Goal: Task Accomplishment & Management: Complete application form

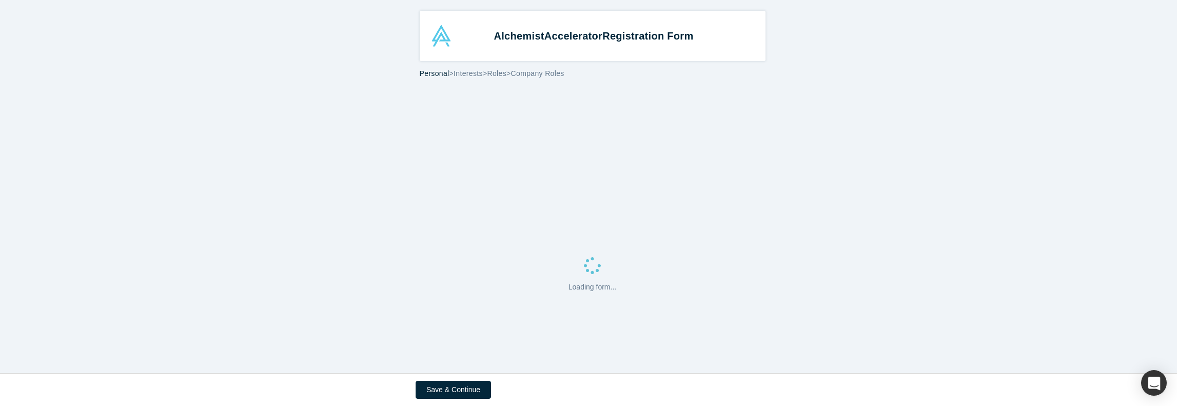
select select "US"
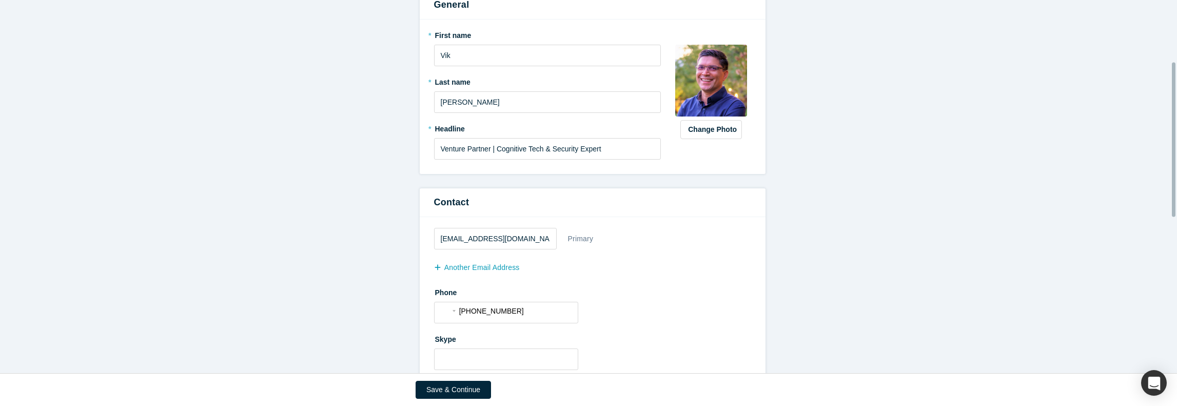
scroll to position [154, 0]
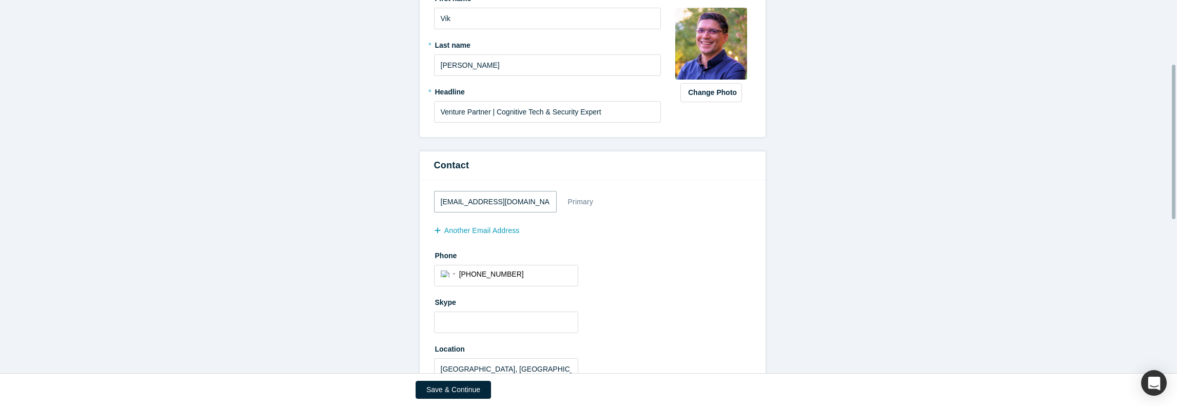
click at [532, 201] on input "[EMAIL_ADDRESS][DOMAIN_NAME]" at bounding box center [495, 202] width 123 height 22
click at [454, 233] on button "another Email Address" at bounding box center [482, 231] width 96 height 18
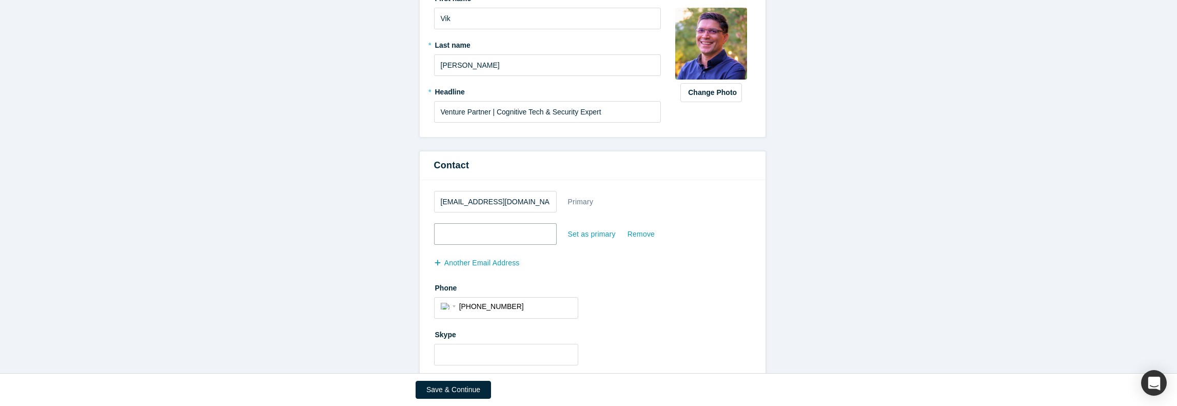
click at [473, 235] on input "email" at bounding box center [495, 234] width 123 height 22
type input "[EMAIL_ADDRESS][DOMAIN_NAME]"
click at [590, 233] on div "Set as primary" at bounding box center [592, 234] width 49 height 18
click at [0, 0] on input "Set as primary" at bounding box center [0, 0] width 0 height 0
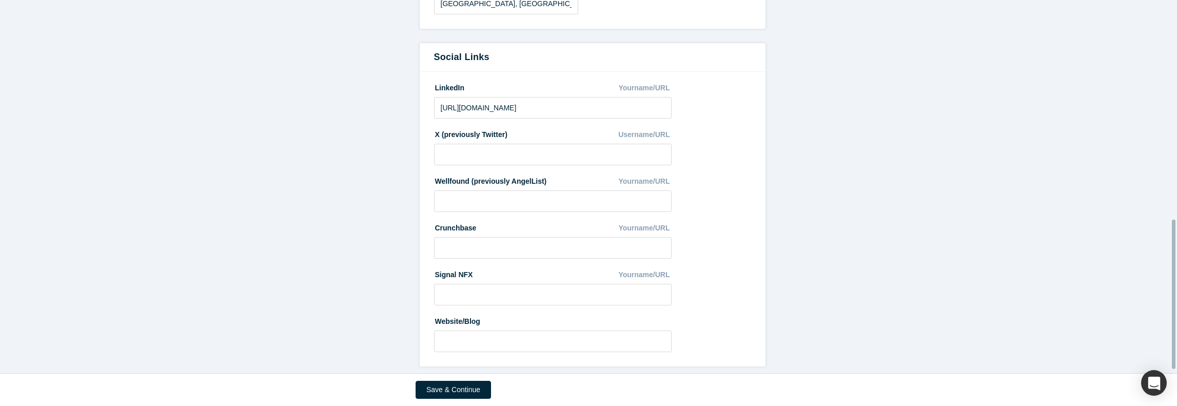
scroll to position [558, 0]
click at [618, 330] on input at bounding box center [553, 341] width 238 height 22
type input "[URL][DOMAIN_NAME]"
click at [472, 382] on button "Save & Continue" at bounding box center [453, 390] width 75 height 18
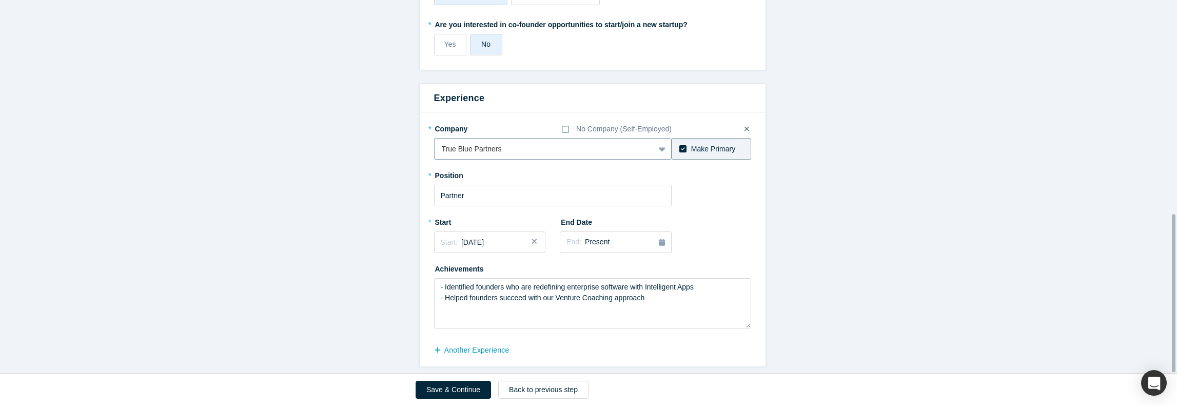
scroll to position [506, 0]
click at [496, 342] on button "another Experience" at bounding box center [477, 350] width 86 height 18
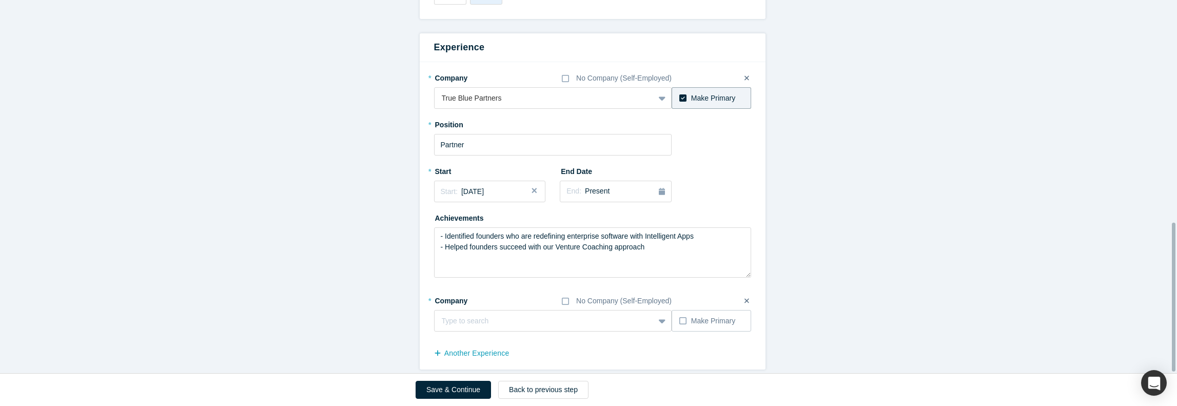
scroll to position [559, 0]
click at [674, 315] on label "Make Primary" at bounding box center [712, 318] width 80 height 22
click at [0, 0] on input "Make Primary" at bounding box center [0, 0] width 0 height 0
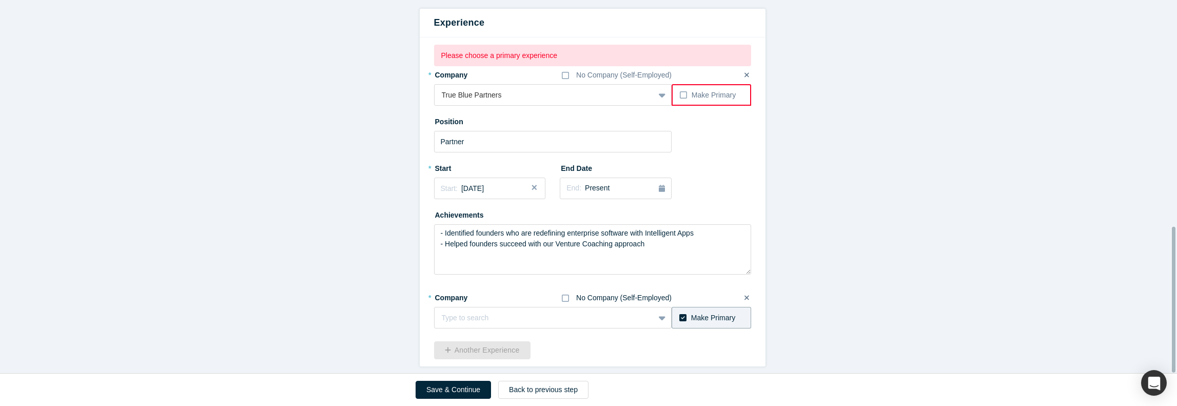
scroll to position [581, 0]
click at [543, 312] on div at bounding box center [545, 318] width 206 height 13
click at [530, 208] on fieldset "Please choose a primary experience * Company No Company (Self-Employed) True Bl…" at bounding box center [592, 202] width 317 height 315
type input "G2V Ventures"
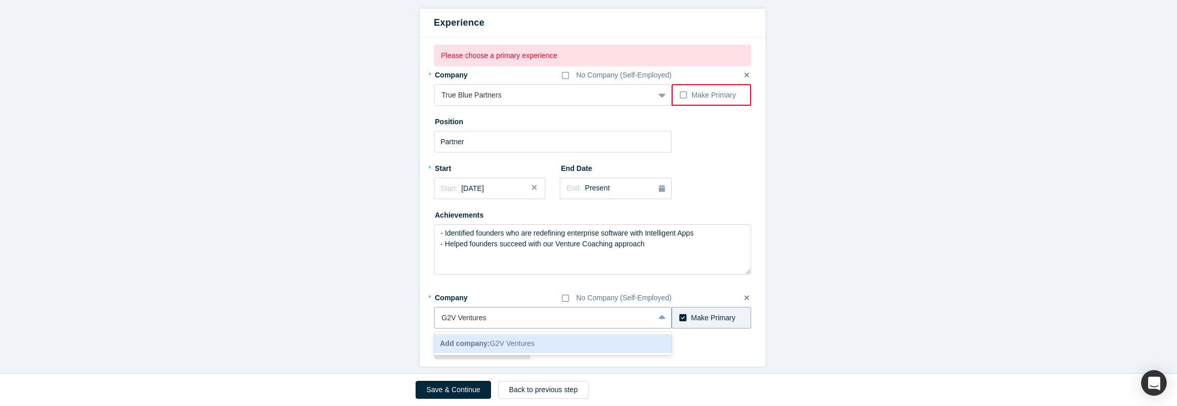
click at [492, 340] on span "Add company: G2V Ventures" at bounding box center [487, 343] width 94 height 8
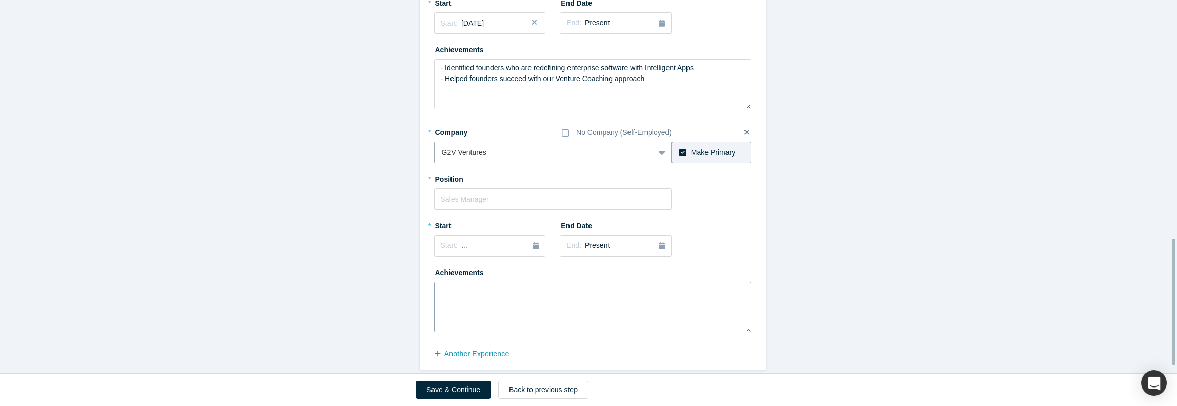
scroll to position [729, 0]
click at [489, 188] on input "text" at bounding box center [553, 196] width 238 height 22
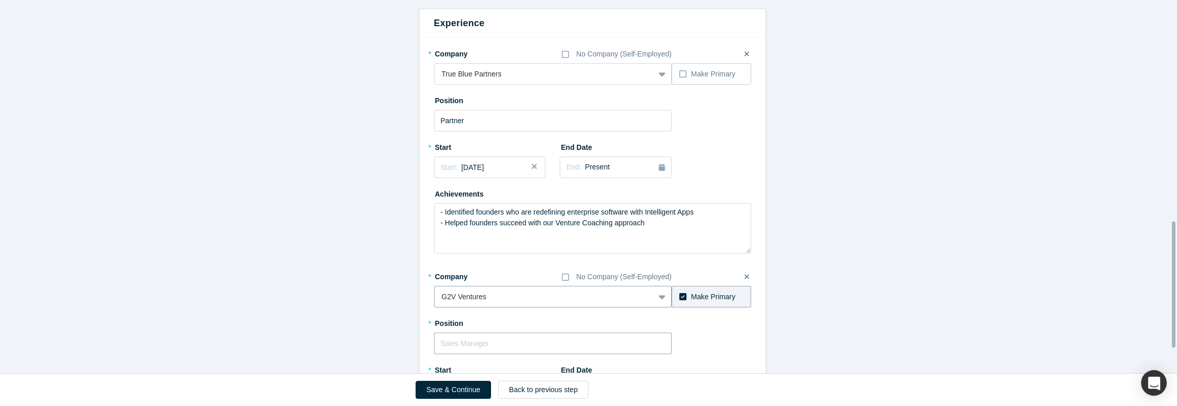
scroll to position [677, 0]
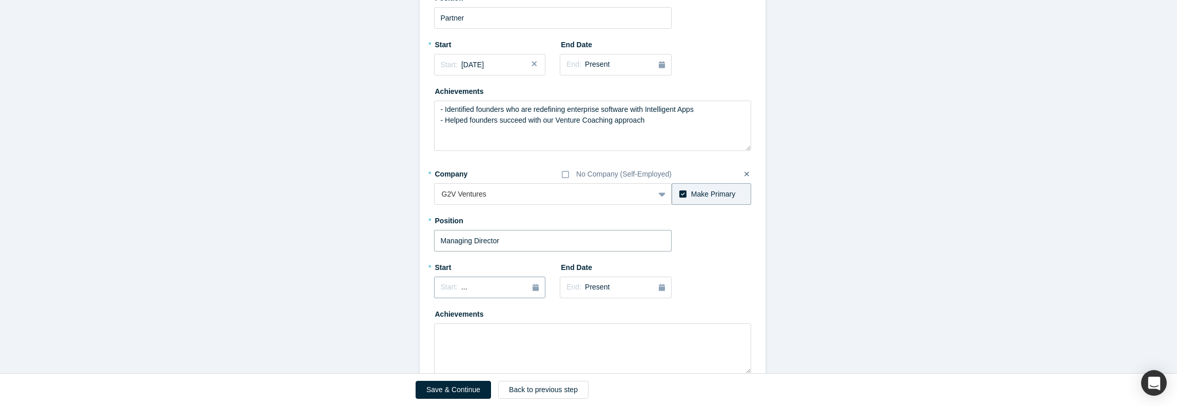
type input "Managing Director"
click at [533, 288] on icon "button" at bounding box center [536, 287] width 6 height 7
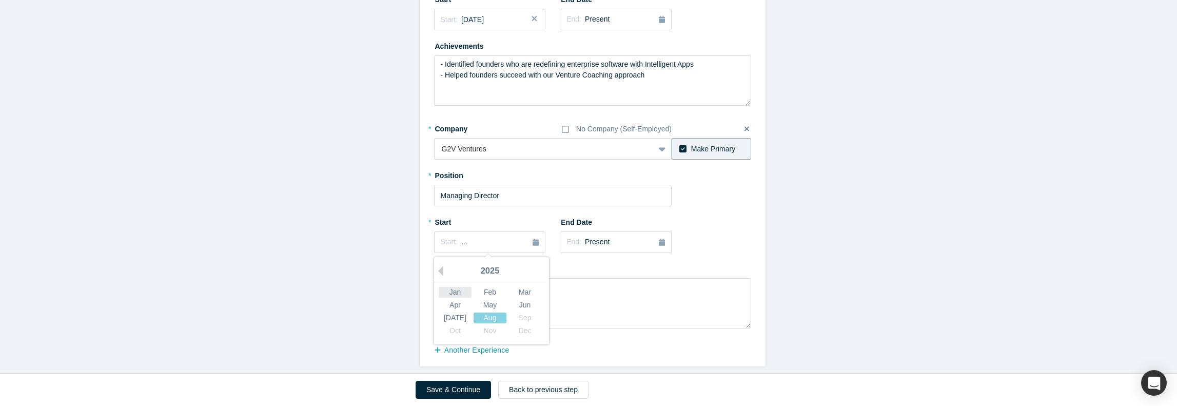
click at [448, 288] on div "Jan" at bounding box center [455, 292] width 33 height 11
click at [484, 238] on span "[DATE]" at bounding box center [472, 242] width 23 height 8
click at [459, 287] on div "Jan" at bounding box center [455, 292] width 33 height 11
click at [484, 238] on span "[DATE]" at bounding box center [472, 242] width 23 height 8
click at [491, 263] on div "2025" at bounding box center [490, 272] width 112 height 22
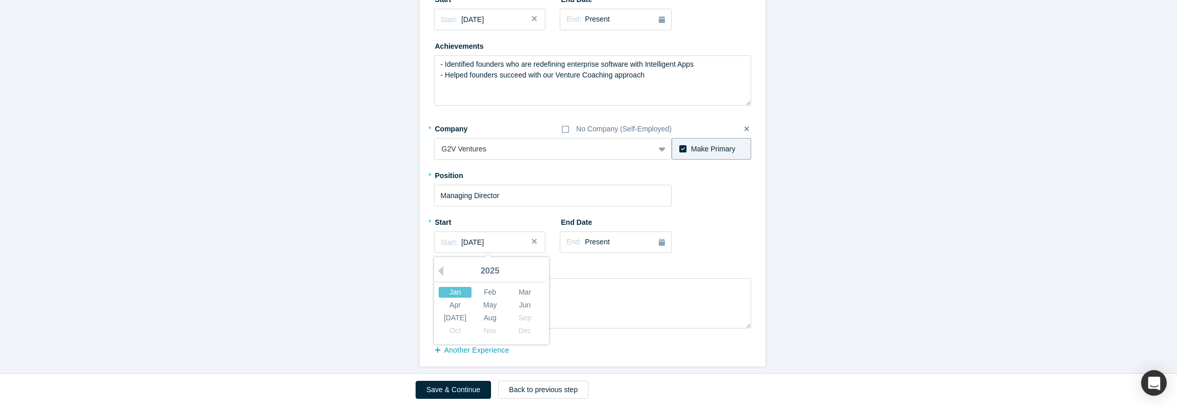
click at [455, 287] on div "Jan" at bounding box center [455, 292] width 33 height 11
click at [510, 237] on div "Start: [DATE]" at bounding box center [490, 242] width 99 height 11
click at [487, 289] on div "Feb" at bounding box center [490, 292] width 33 height 11
click at [601, 238] on div "End: Present" at bounding box center [616, 242] width 99 height 11
click at [757, 233] on div "* Company No Company (Self-Employed) True Blue Partners To pick up a draggable …" at bounding box center [593, 128] width 346 height 476
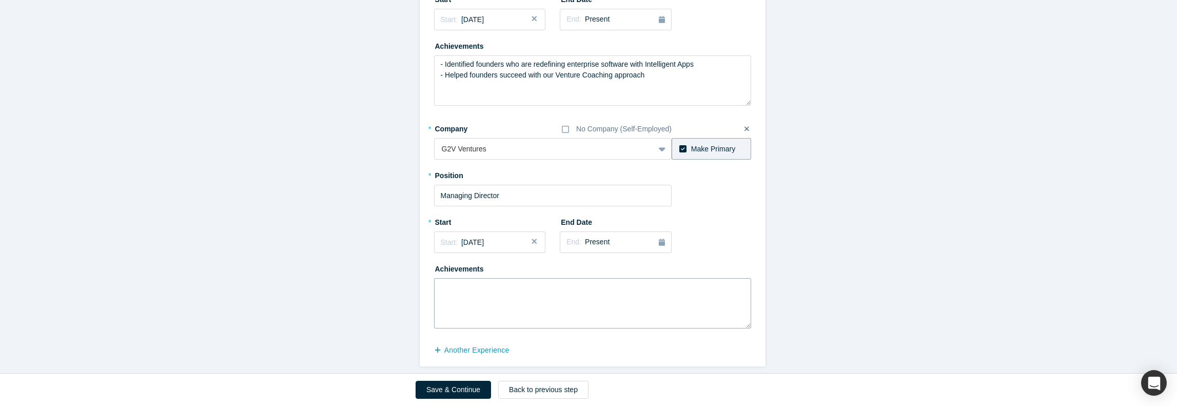
click at [460, 283] on textarea at bounding box center [592, 303] width 317 height 50
paste textarea "Helping founders build next generation of category defining Cognitive AI applic…"
drag, startPoint x: 663, startPoint y: 291, endPoint x: 476, endPoint y: 292, distance: 186.8
click at [476, 292] on textarea "Helping founders build next generation of category defining Cognitive AI applic…" at bounding box center [592, 303] width 317 height 50
type textarea "Helping founders build next generation of category defining Cognitive AI applic…"
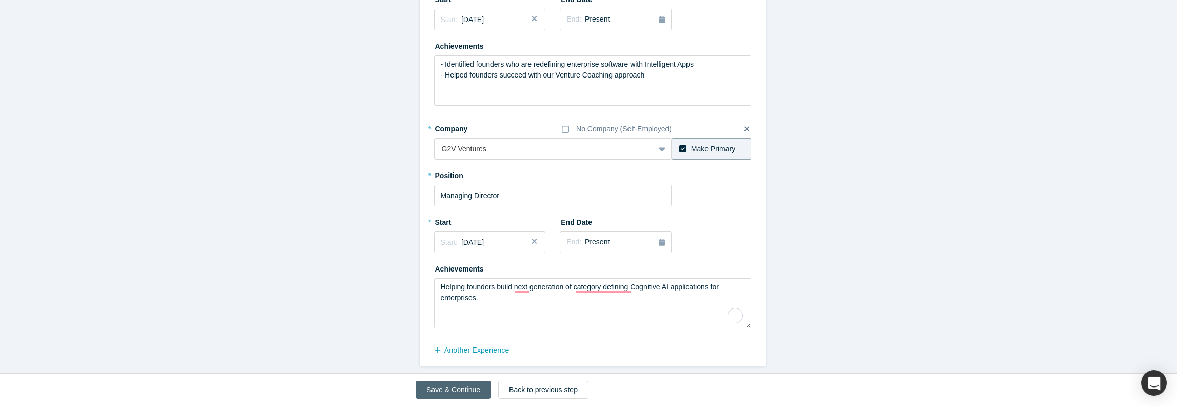
click at [463, 387] on button "Save & Continue" at bounding box center [453, 390] width 75 height 18
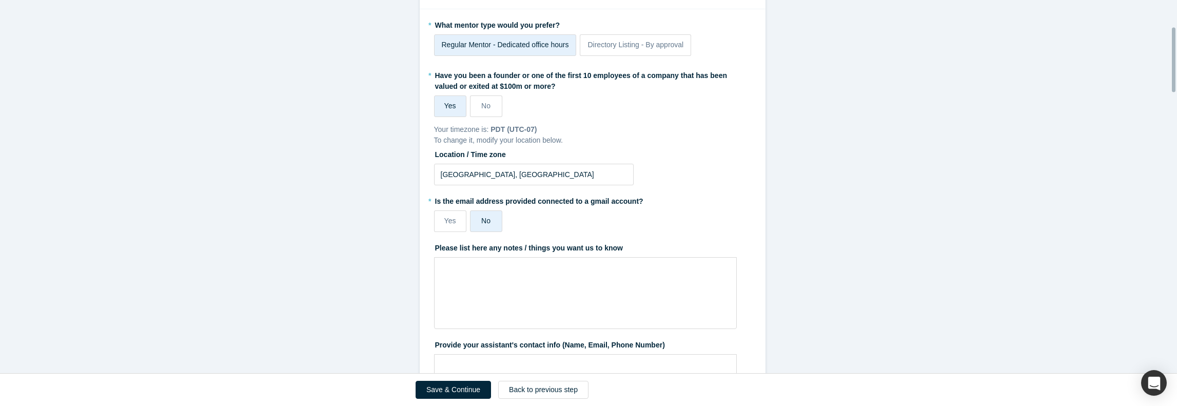
scroll to position [154, 0]
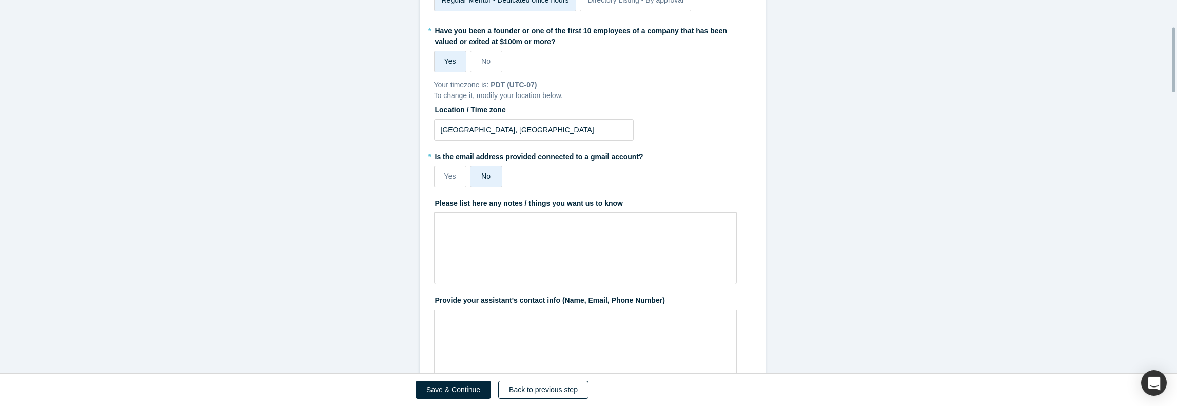
click at [556, 395] on button "Back to previous step" at bounding box center [543, 390] width 90 height 18
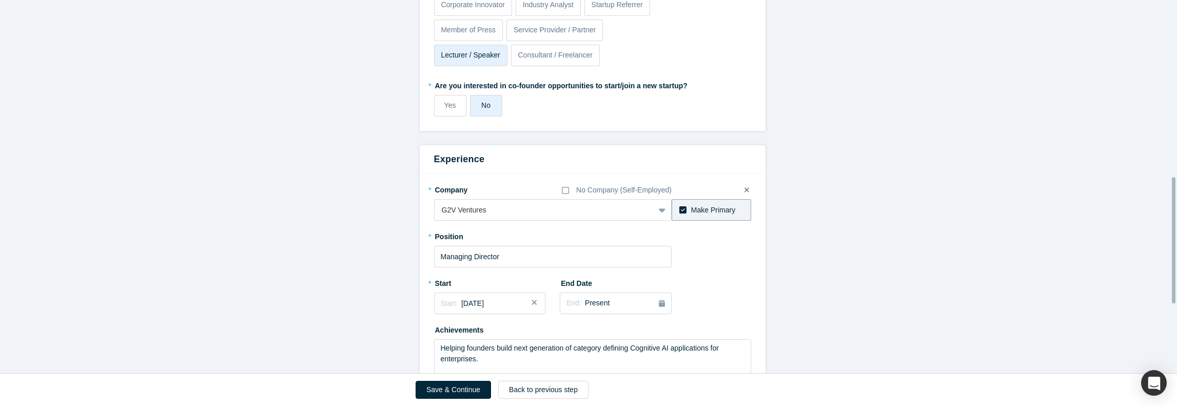
scroll to position [523, 0]
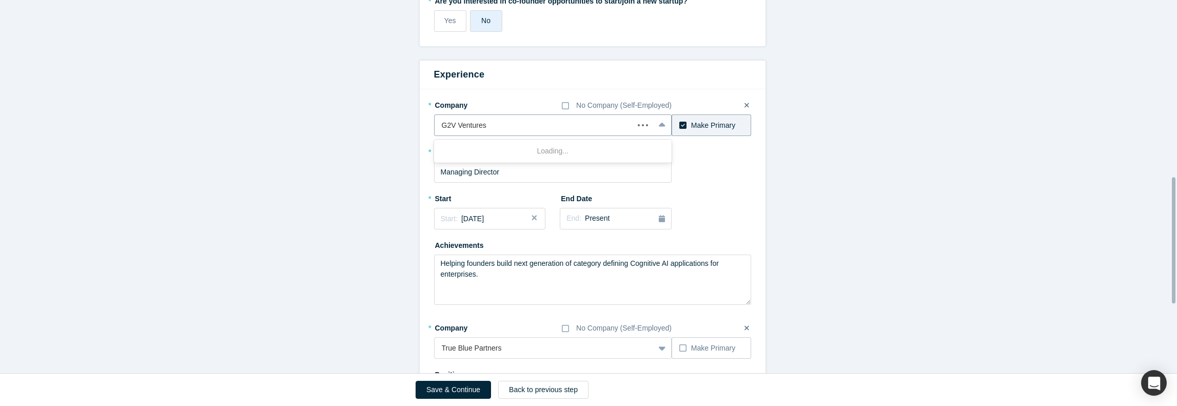
click at [451, 120] on div at bounding box center [534, 125] width 185 height 13
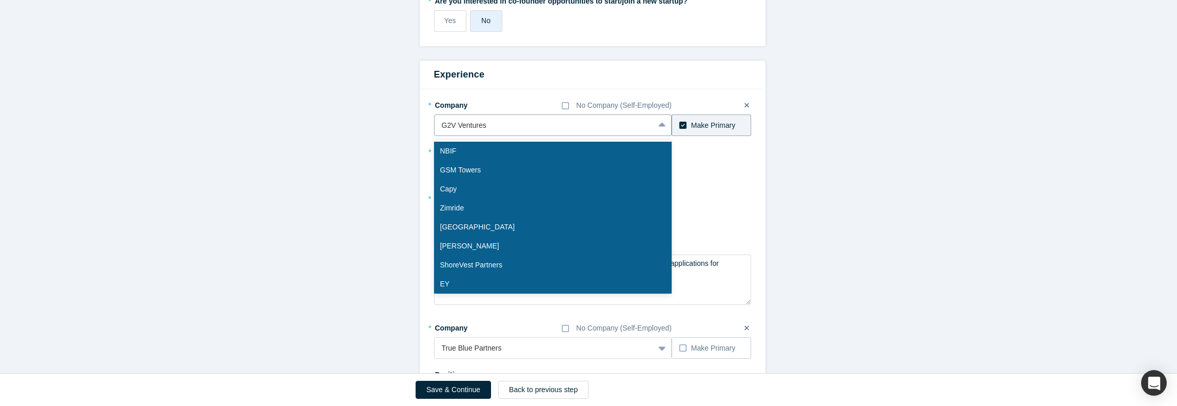
click at [557, 123] on div at bounding box center [545, 125] width 206 height 13
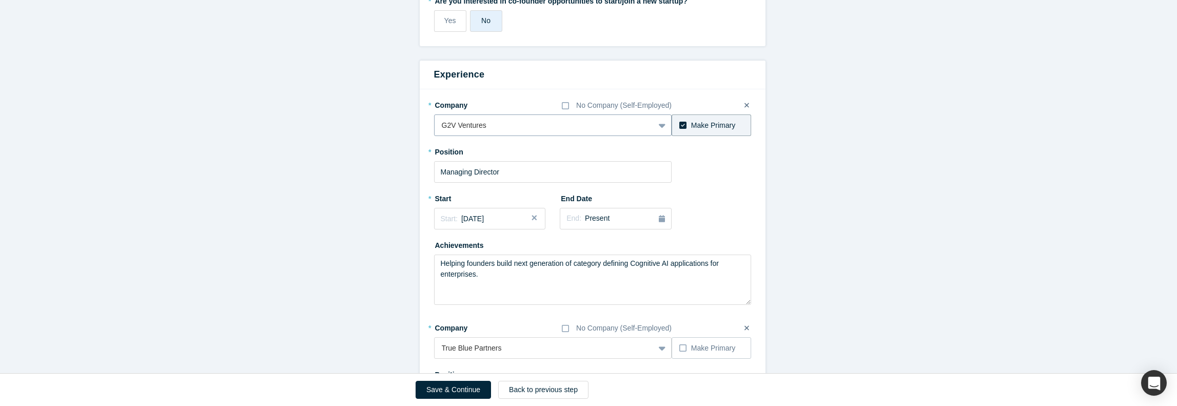
click at [557, 123] on div at bounding box center [545, 125] width 206 height 13
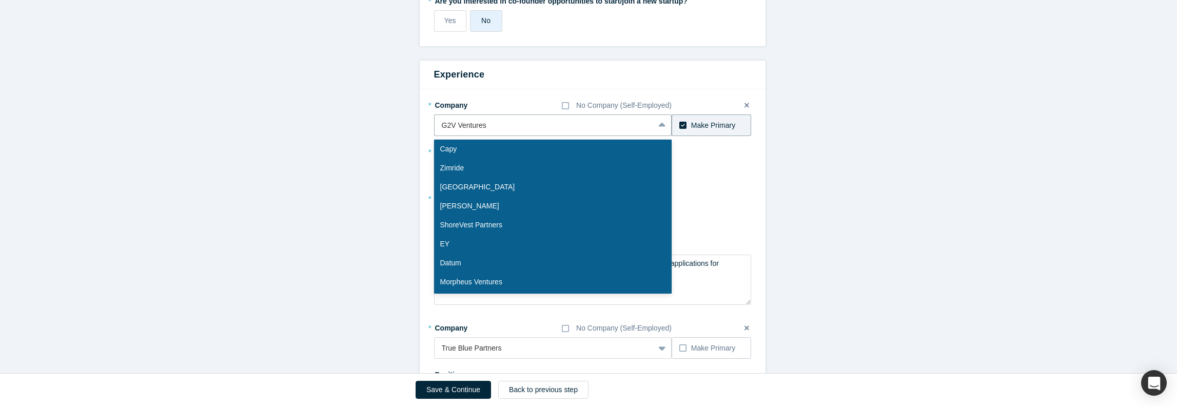
scroll to position [0, 0]
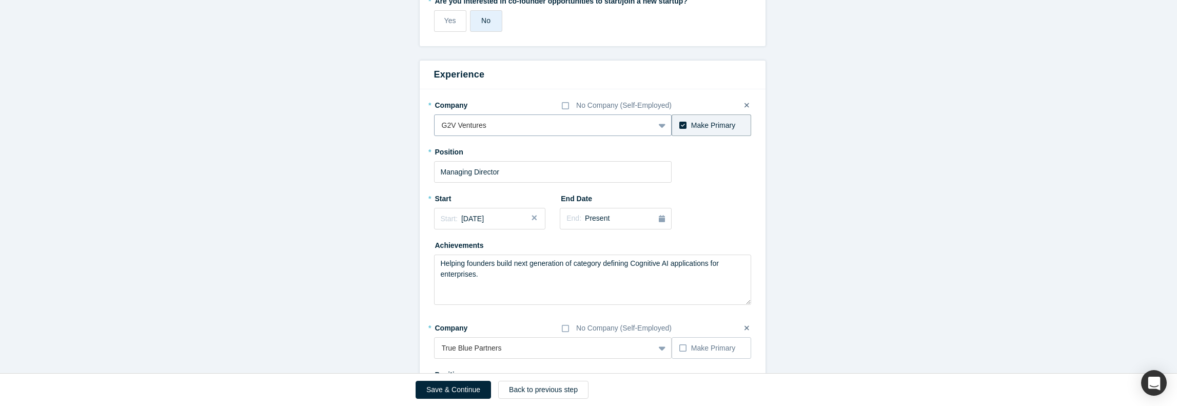
click at [659, 123] on icon at bounding box center [662, 125] width 7 height 10
click at [522, 122] on div at bounding box center [545, 125] width 206 height 13
drag, startPoint x: 484, startPoint y: 275, endPoint x: 425, endPoint y: 259, distance: 61.5
click at [425, 259] on div "* Company No Company (Self-Employed) G2V Ventures To pick up a draggable item, …" at bounding box center [593, 327] width 346 height 476
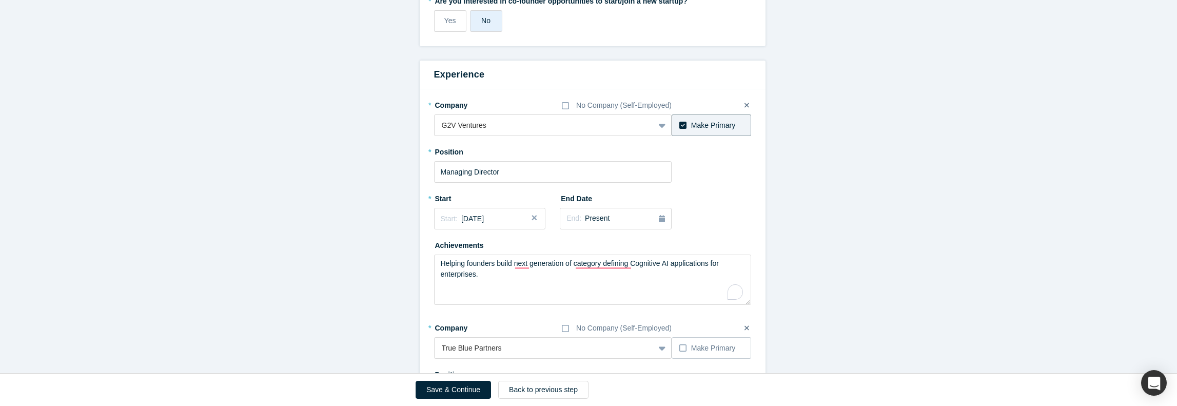
click at [745, 106] on icon at bounding box center [747, 105] width 5 height 5
click at [0, 0] on input "checkbox" at bounding box center [0, 0] width 0 height 0
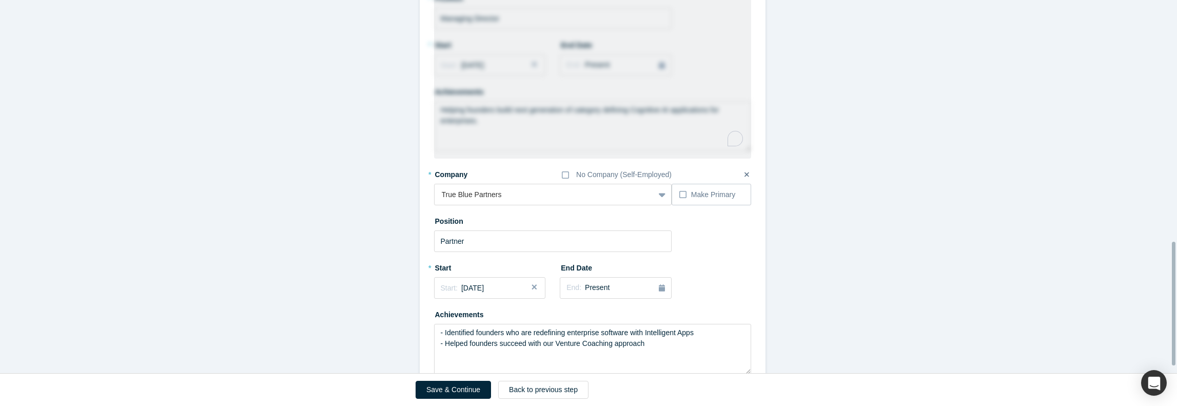
scroll to position [729, 0]
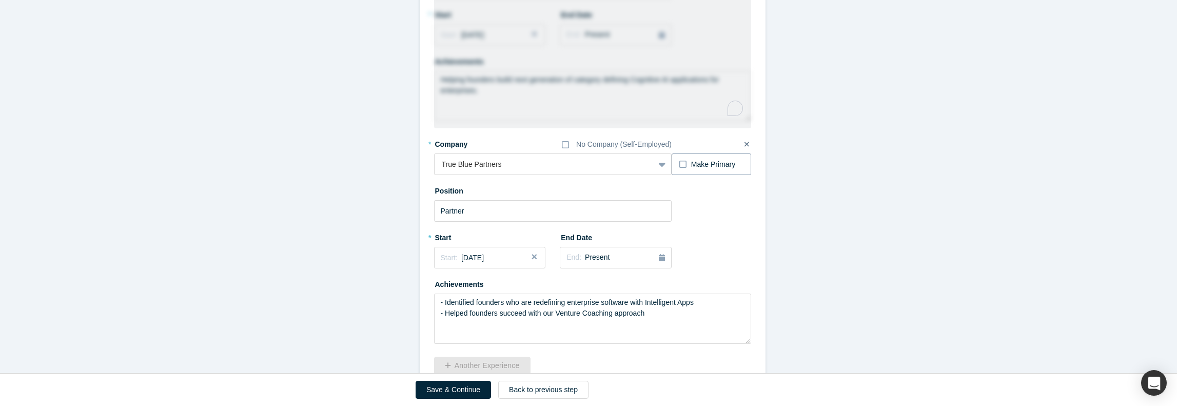
click at [679, 163] on icon at bounding box center [682, 164] width 7 height 8
click at [0, 0] on input "Make Primary" at bounding box center [0, 0] width 0 height 0
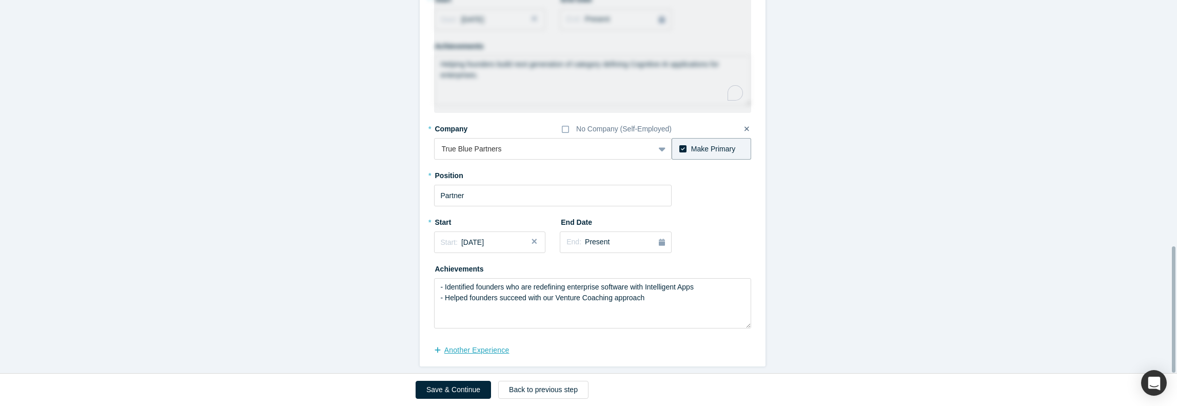
click at [493, 346] on button "another Experience" at bounding box center [477, 350] width 86 height 18
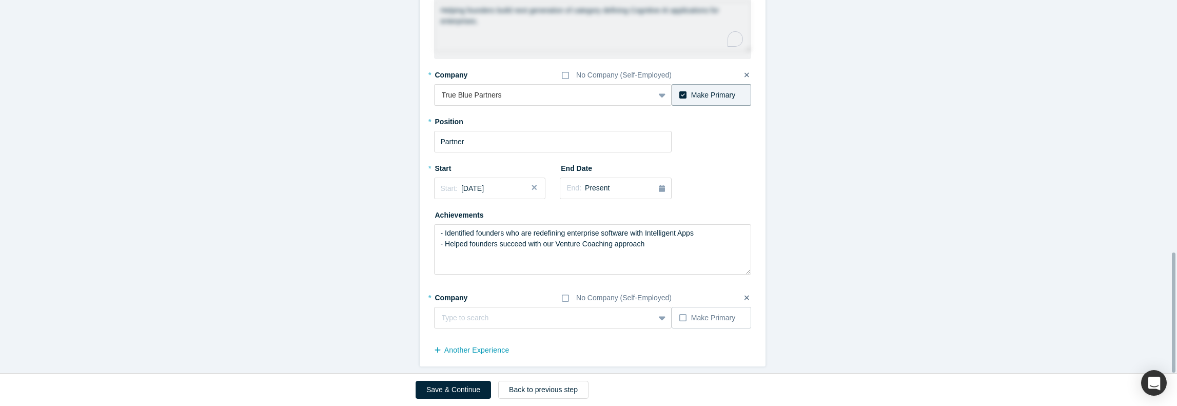
scroll to position [782, 0]
click at [511, 312] on div at bounding box center [534, 318] width 185 height 13
type input "G2C Ventures"
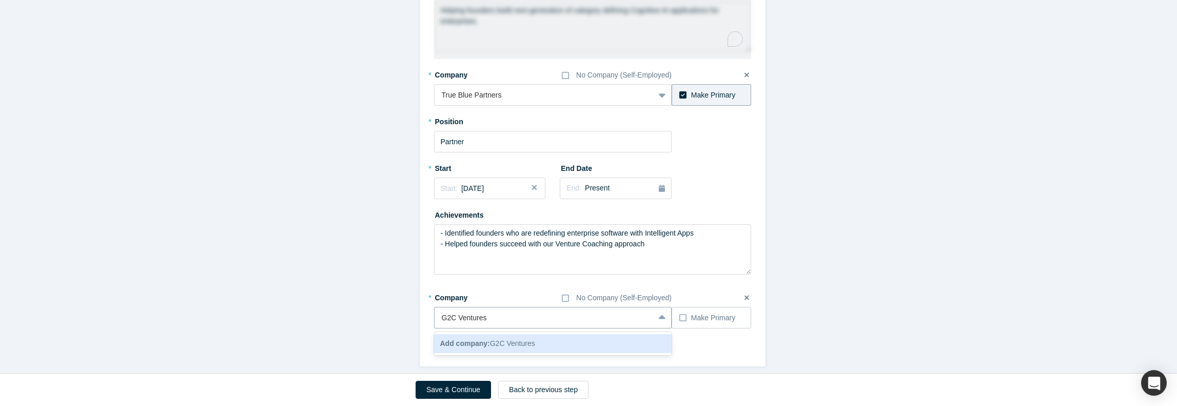
click at [510, 339] on span "Add company: G2C Ventures" at bounding box center [487, 343] width 95 height 8
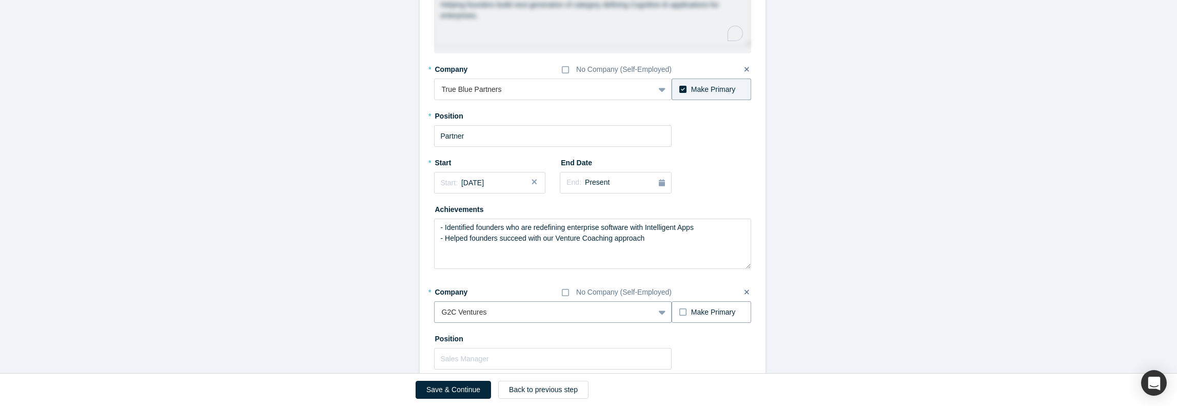
click at [679, 310] on icon at bounding box center [682, 312] width 7 height 8
click at [0, 0] on input "Make Primary" at bounding box center [0, 0] width 0 height 0
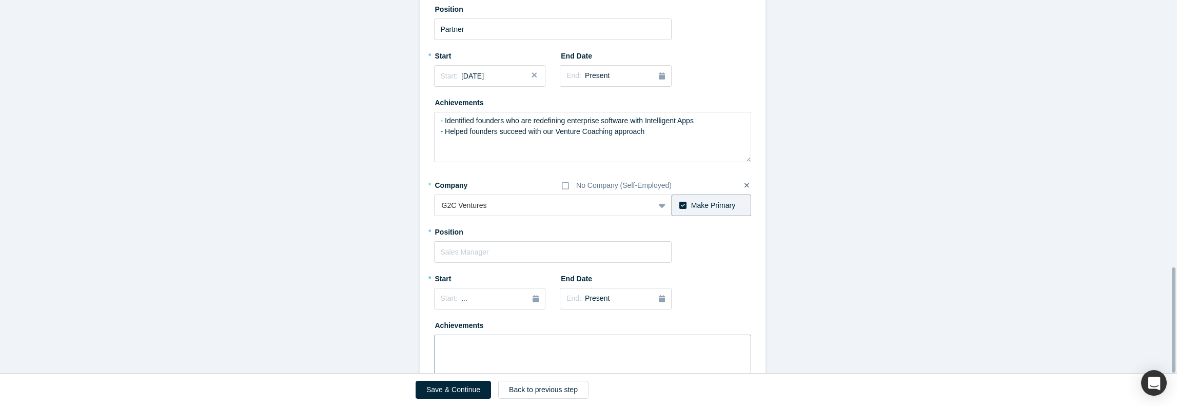
scroll to position [951, 0]
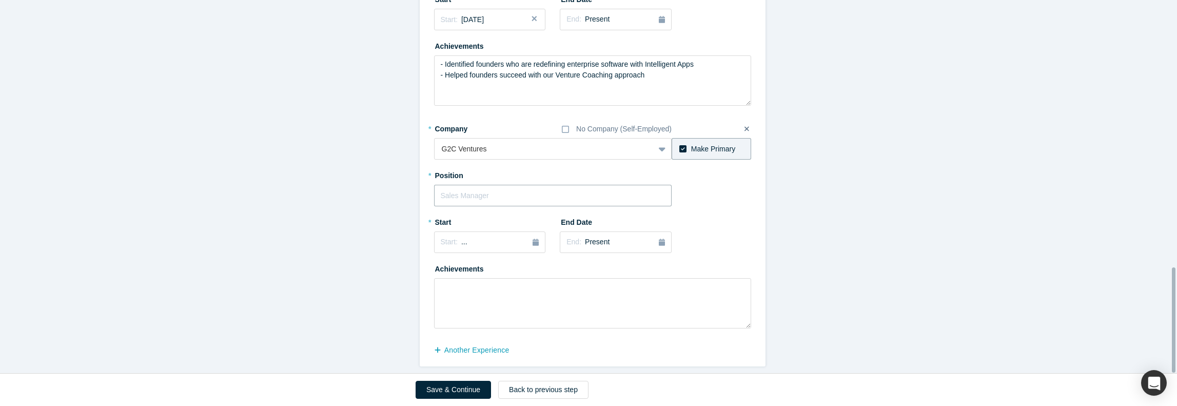
click at [513, 188] on input "text" at bounding box center [553, 196] width 238 height 22
type input "Managing Director"
click at [533, 239] on icon "button" at bounding box center [536, 242] width 6 height 7
click at [491, 287] on div "Feb" at bounding box center [490, 292] width 33 height 11
click at [603, 286] on textarea at bounding box center [592, 303] width 317 height 50
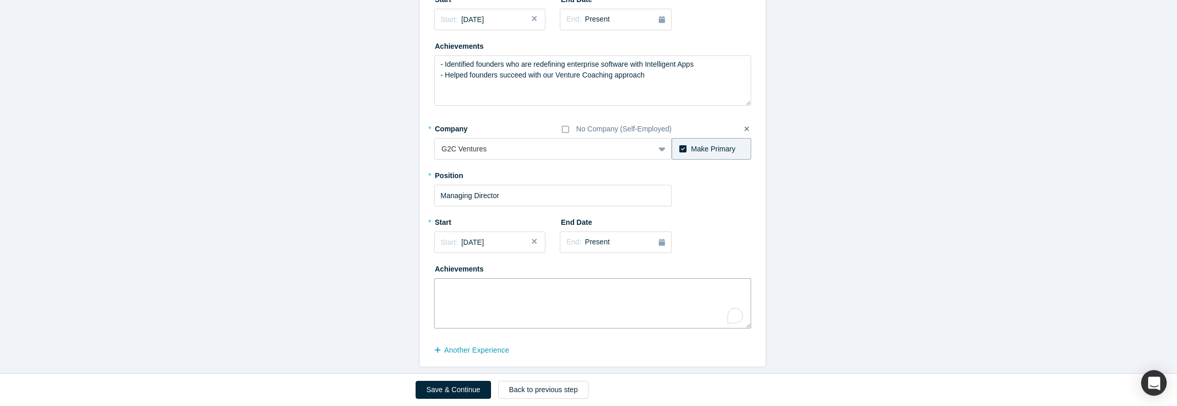
paste textarea "Helping founders build next generation of category defining Cognitive AI applic…"
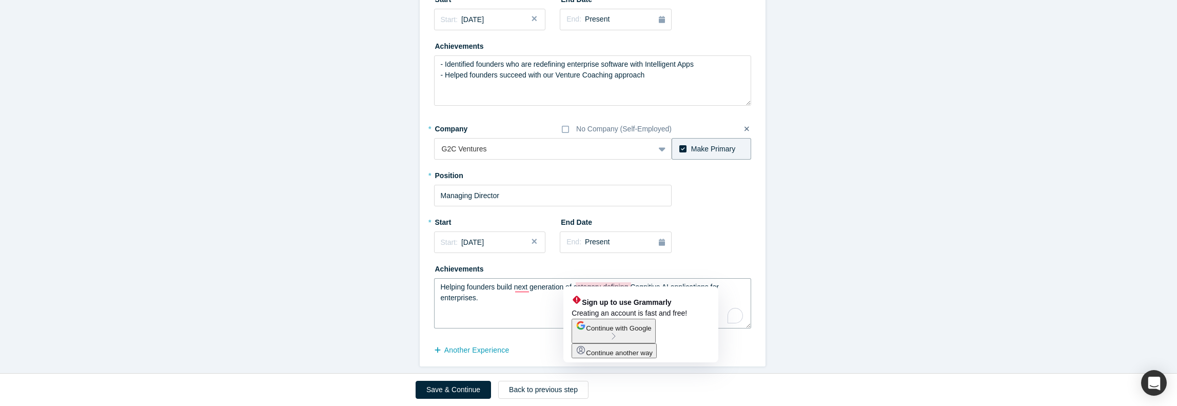
click at [525, 291] on textarea "Helping founders build next generation of category defining Cognitive AI applic…" at bounding box center [592, 303] width 317 height 50
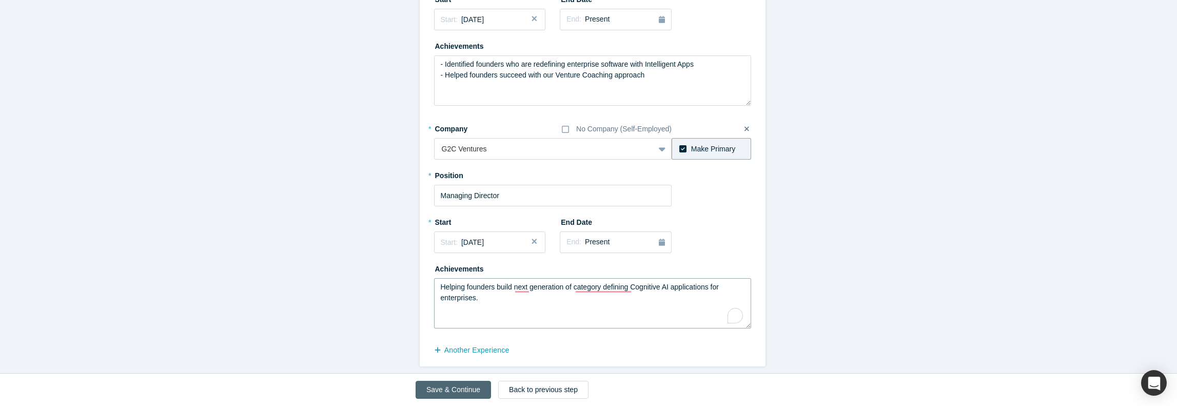
type textarea "Helping founders build next generation of category defining Cognitive AI applic…"
click at [454, 390] on button "Save & Continue" at bounding box center [453, 390] width 75 height 18
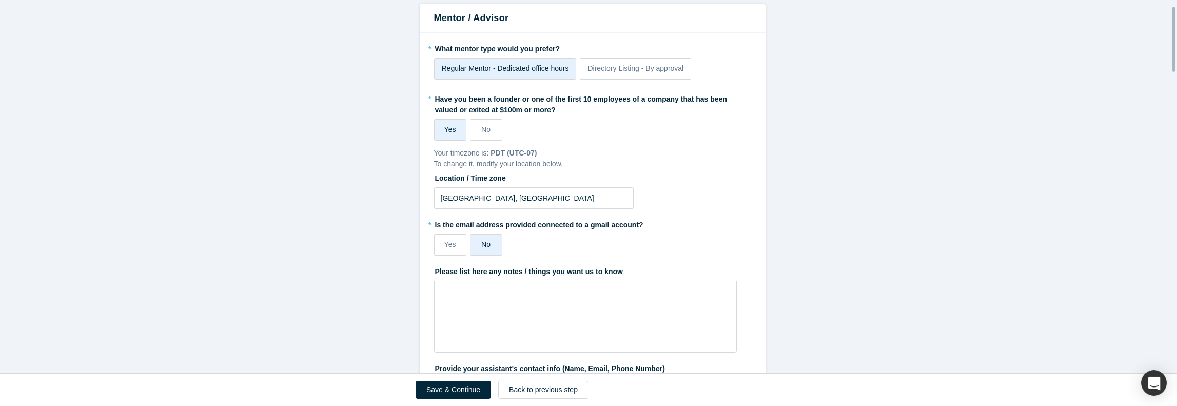
scroll to position [103, 0]
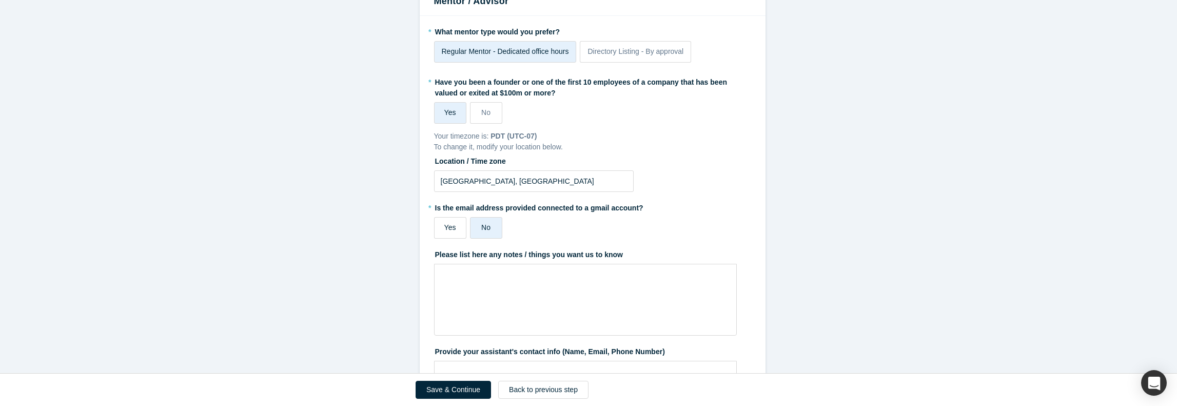
click at [444, 231] on span "Yes" at bounding box center [450, 227] width 12 height 8
click at [0, 0] on input "Yes" at bounding box center [0, 0] width 0 height 0
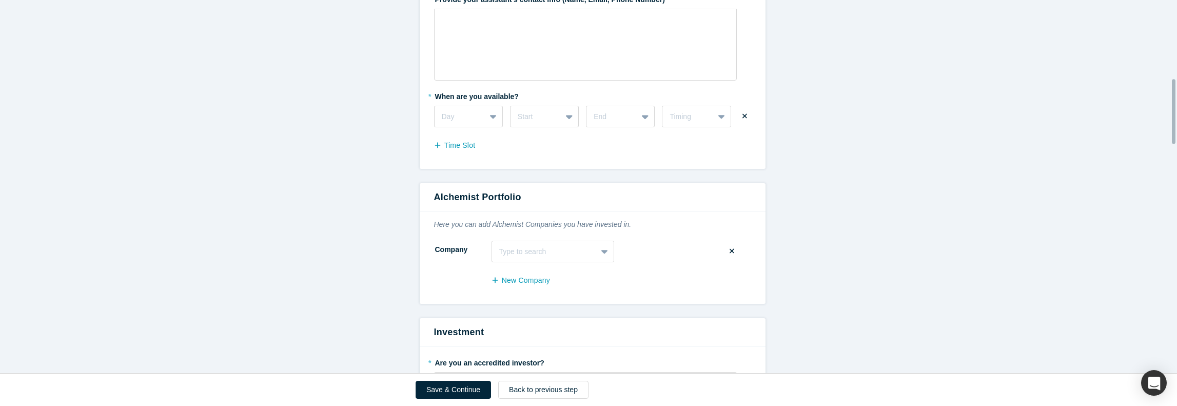
scroll to position [411, 0]
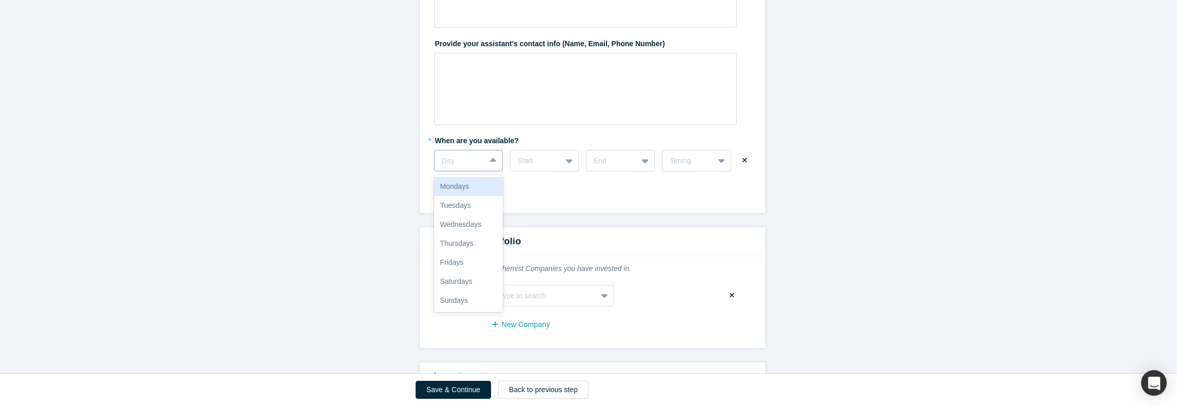
click at [473, 154] on div at bounding box center [460, 160] width 36 height 13
click at [468, 199] on div "Tuesdays" at bounding box center [468, 205] width 69 height 19
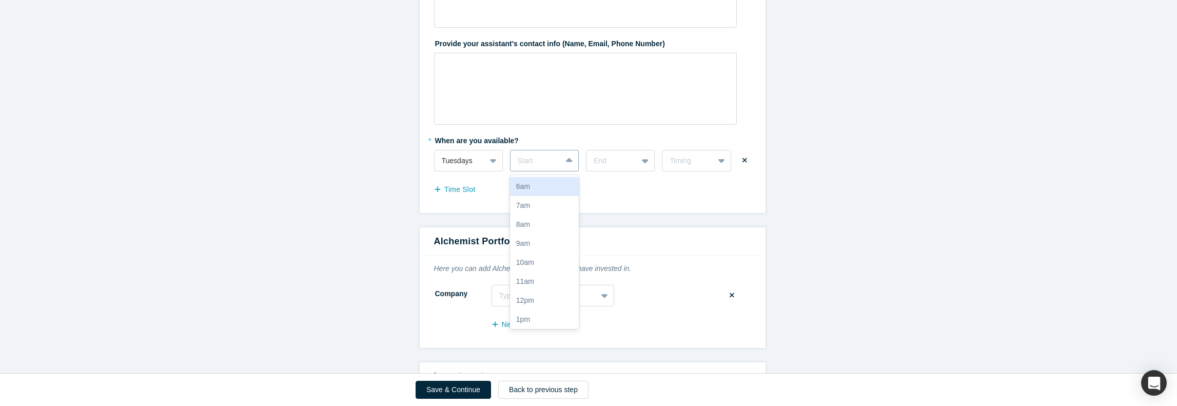
click at [550, 164] on div at bounding box center [536, 160] width 36 height 13
click at [552, 230] on div "1pm" at bounding box center [544, 229] width 69 height 19
click at [627, 165] on div "End" at bounding box center [612, 160] width 51 height 17
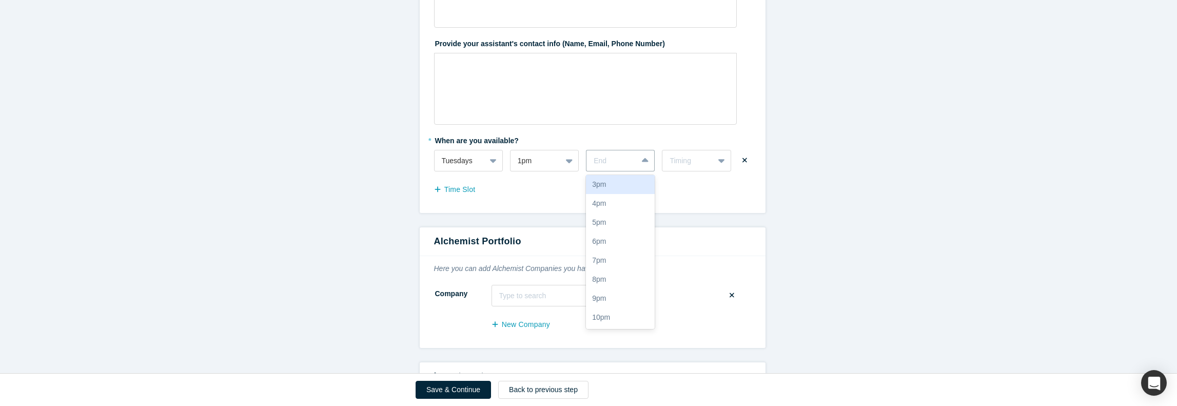
click at [623, 188] on div "3pm" at bounding box center [620, 184] width 69 height 19
click at [693, 167] on div "Timing" at bounding box center [696, 161] width 69 height 22
click at [686, 186] on div "Weekly" at bounding box center [696, 186] width 69 height 19
click at [460, 191] on button "Time Slot" at bounding box center [460, 190] width 52 height 18
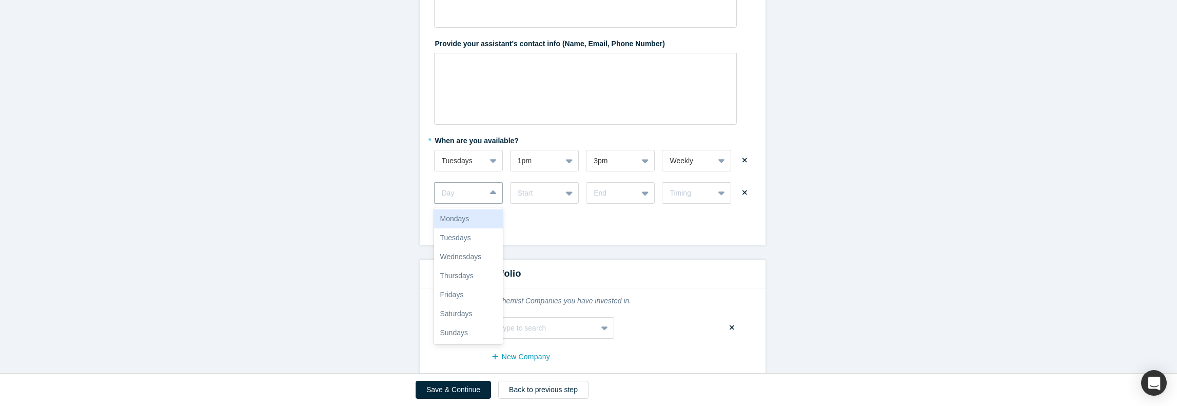
click at [460, 191] on div at bounding box center [460, 193] width 36 height 13
click at [460, 278] on div "Thursdays" at bounding box center [468, 275] width 69 height 19
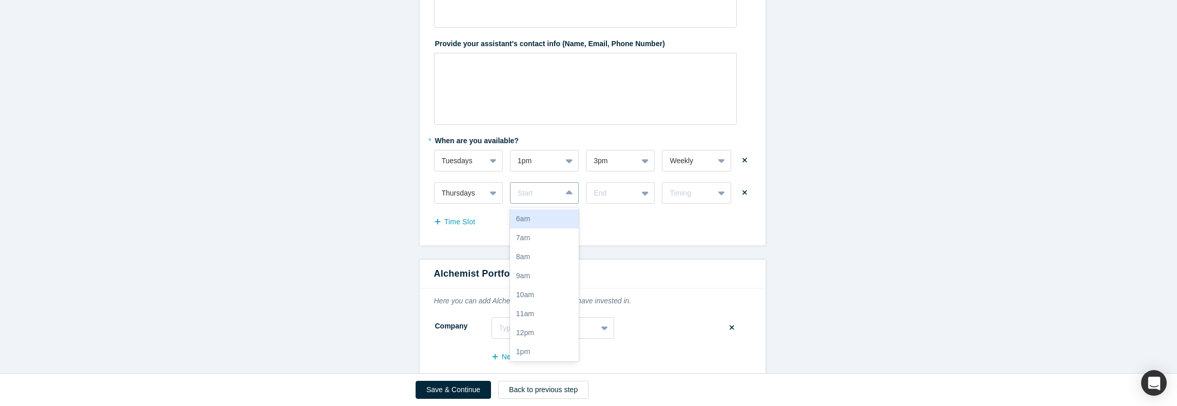
click at [550, 193] on div at bounding box center [536, 193] width 36 height 13
click at [537, 353] on div "1pm" at bounding box center [544, 351] width 69 height 19
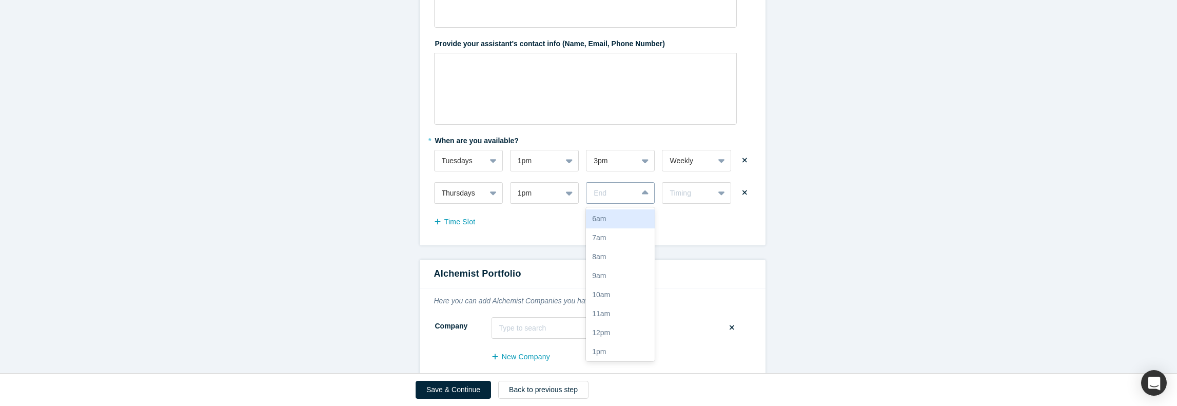
click at [624, 198] on div at bounding box center [612, 193] width 36 height 13
click at [609, 237] on div "3pm" at bounding box center [620, 235] width 69 height 19
click at [683, 199] on div "Timing" at bounding box center [688, 193] width 51 height 13
click at [688, 224] on div "Weekly" at bounding box center [696, 218] width 69 height 19
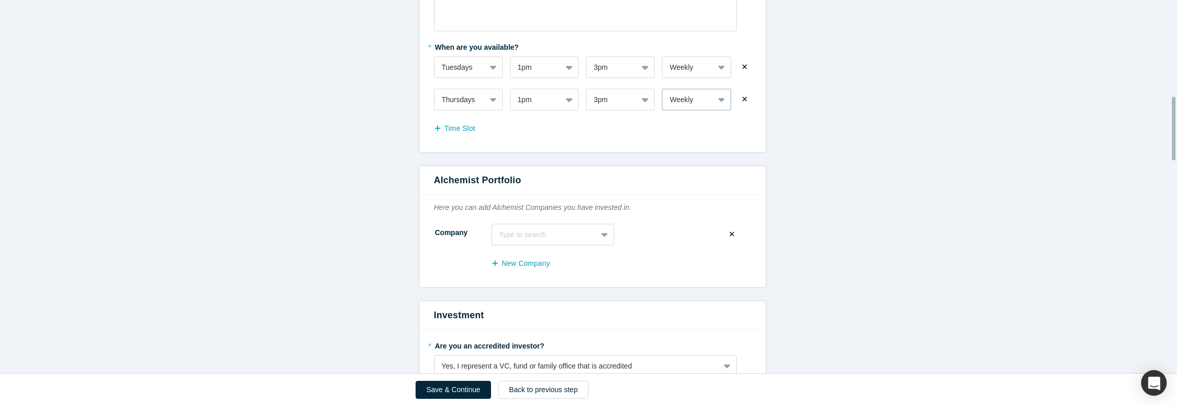
scroll to position [564, 0]
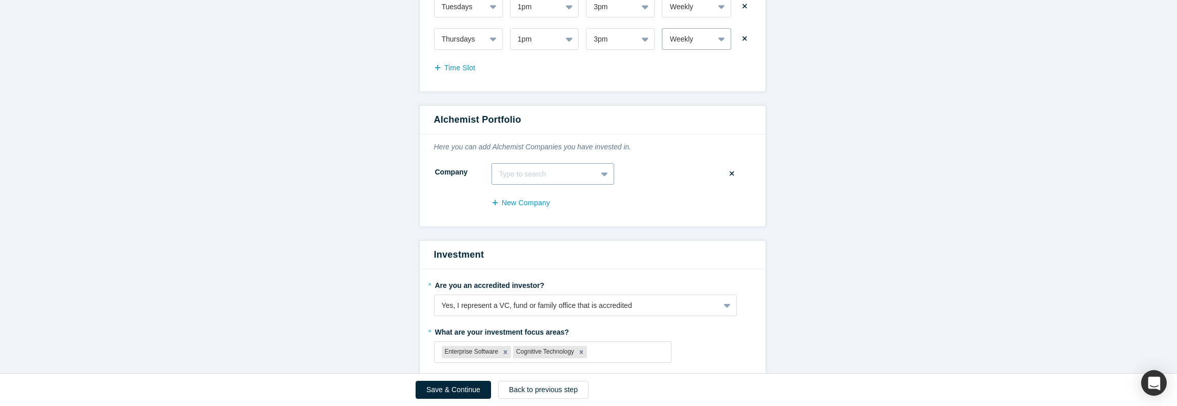
click at [568, 177] on div at bounding box center [544, 174] width 90 height 13
type input "actu"
click at [555, 235] on div "Actual AI" at bounding box center [553, 237] width 123 height 19
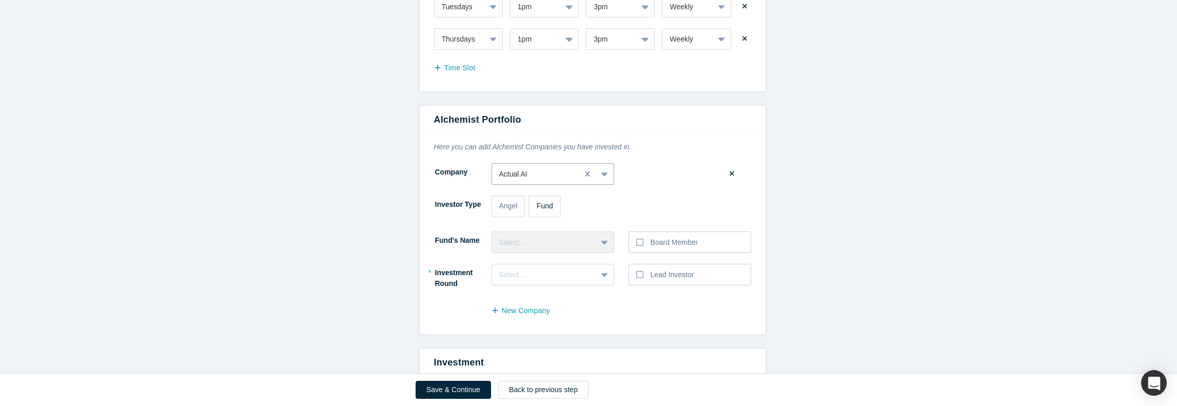
click at [541, 210] on div "Fund" at bounding box center [545, 206] width 16 height 11
click at [0, 0] on input "Fund" at bounding box center [0, 0] width 0 height 0
click at [541, 241] on div "Select..." at bounding box center [544, 242] width 90 height 11
click at [537, 265] on div "G2C Ventures" at bounding box center [553, 268] width 123 height 19
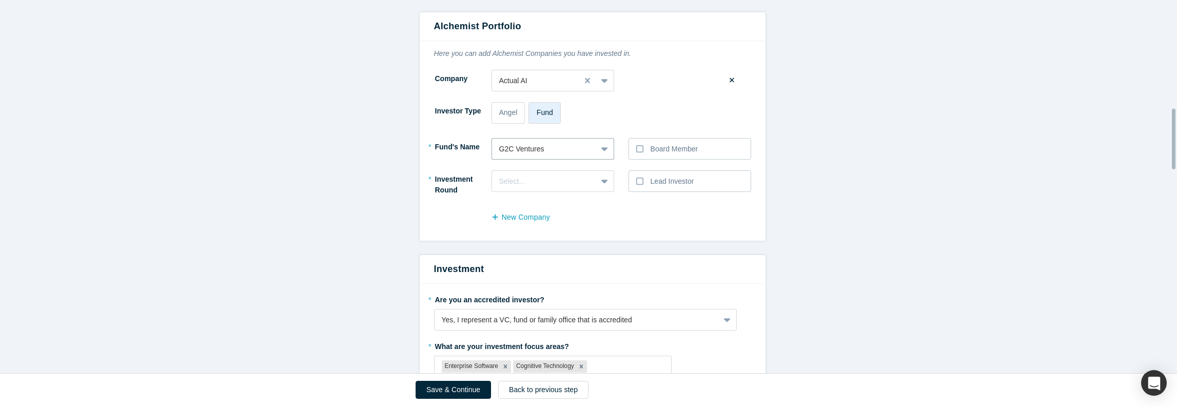
scroll to position [667, 0]
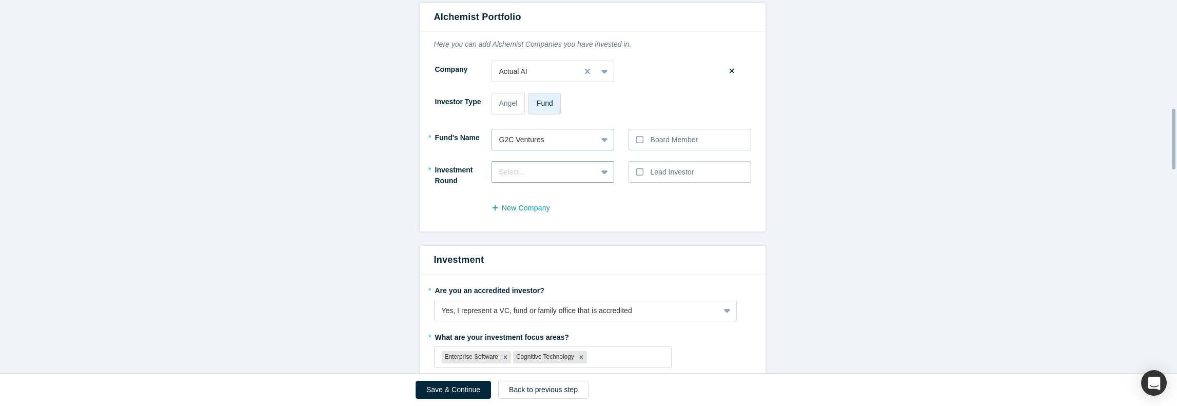
click at [581, 176] on div at bounding box center [544, 172] width 90 height 13
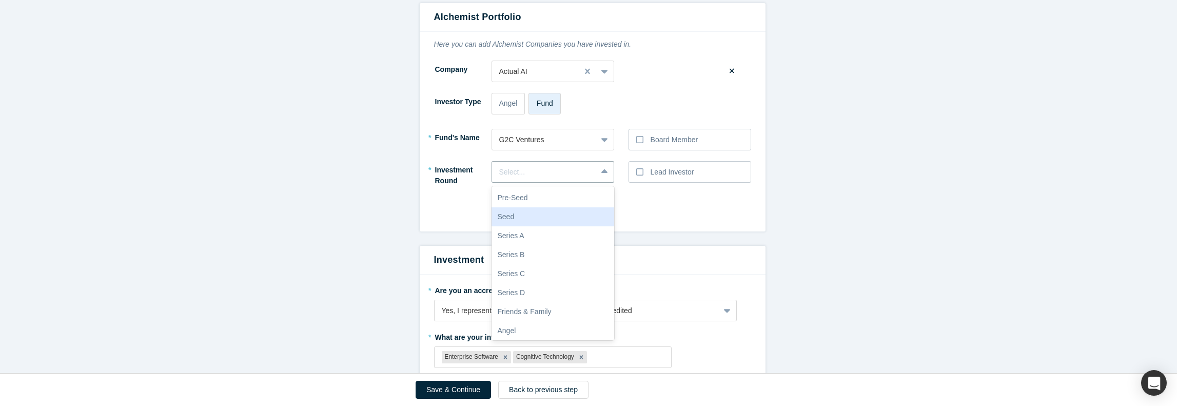
click at [552, 210] on div "Seed" at bounding box center [553, 216] width 123 height 19
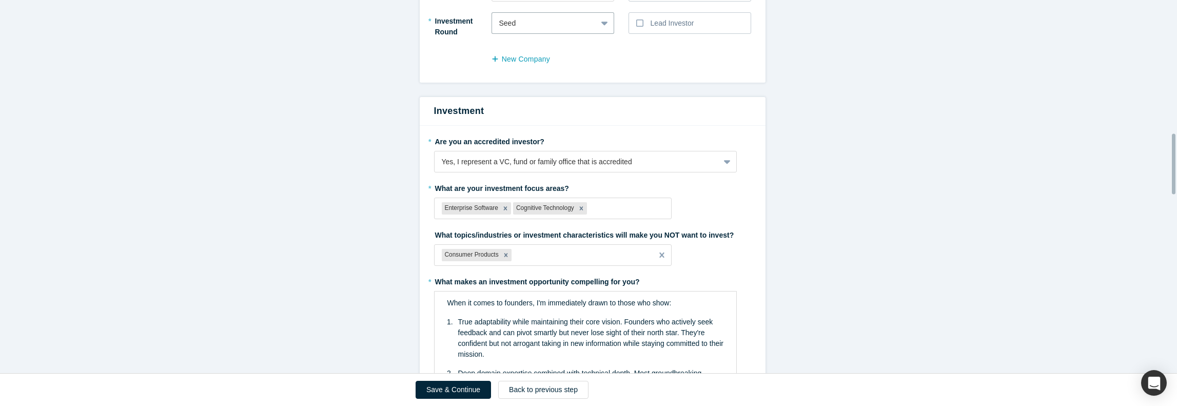
scroll to position [821, 0]
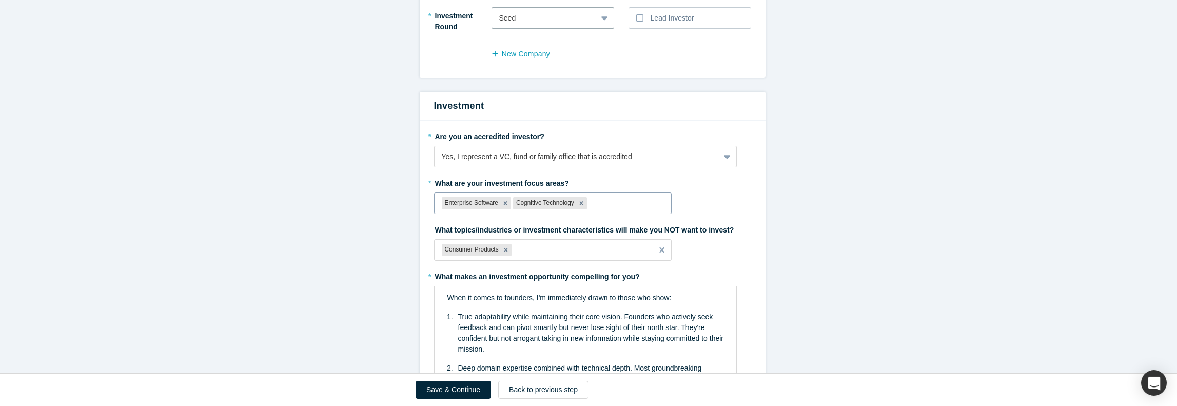
click at [616, 200] on div at bounding box center [626, 203] width 75 height 13
type input "ai"
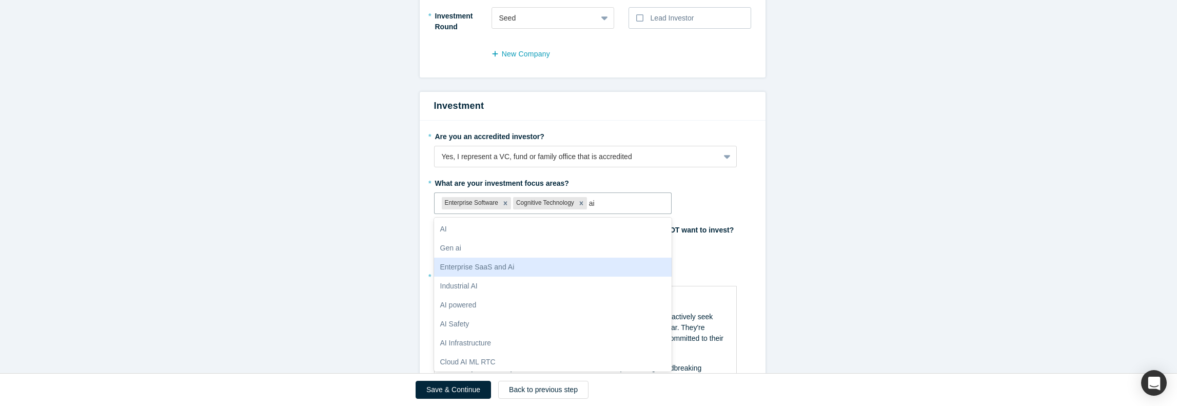
click at [586, 263] on div "Enterprise SaaS and Ai" at bounding box center [553, 267] width 238 height 19
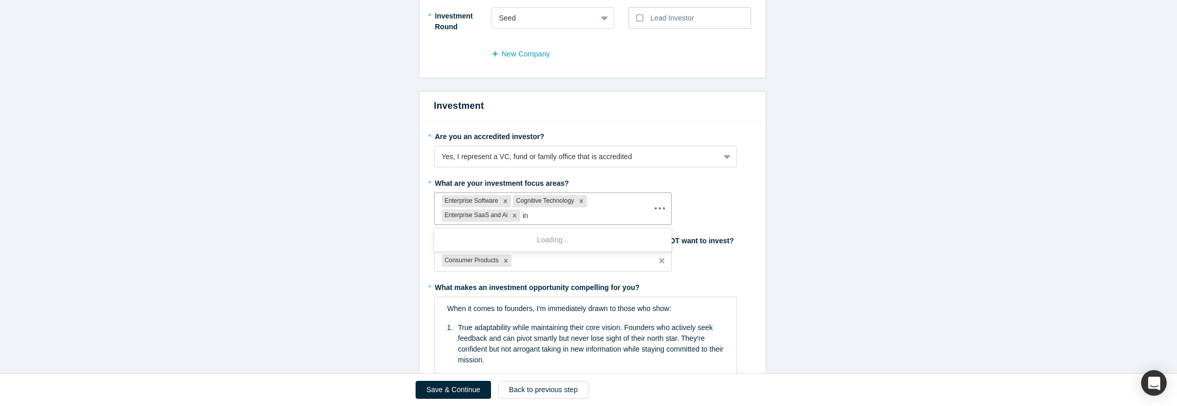
scroll to position [0, 0]
type input "i"
type input "ai"
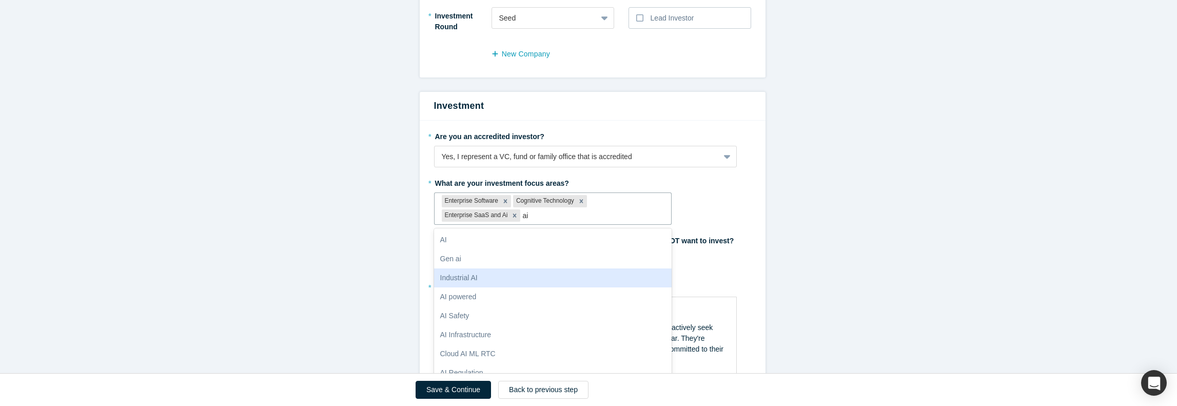
click at [560, 280] on div "Industrial AI" at bounding box center [553, 277] width 238 height 19
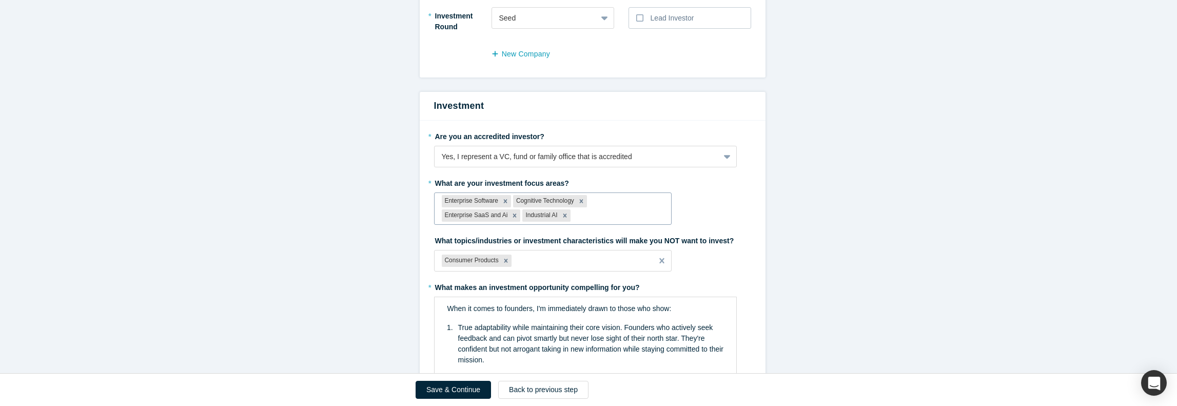
click at [573, 216] on div at bounding box center [618, 215] width 91 height 13
type input "ai"
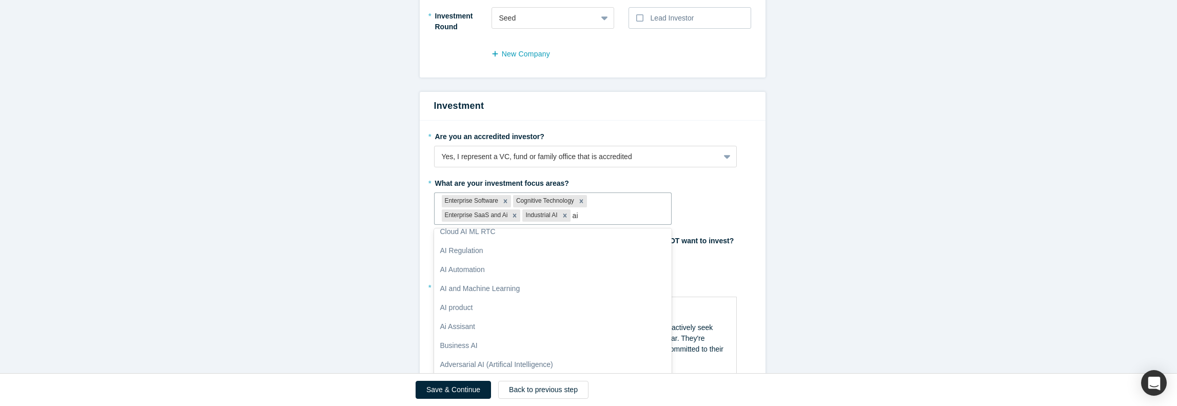
scroll to position [104, 0]
click at [596, 268] on div "AI Automation" at bounding box center [553, 269] width 238 height 19
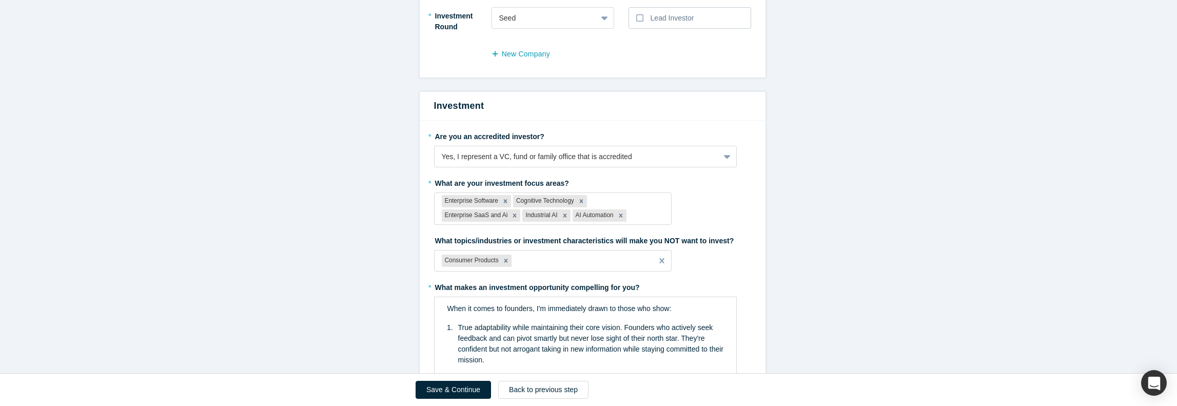
click at [771, 271] on form "Mentor / Advisor * What mentor type would you prefer? Regular Mentor - Dedicate…" at bounding box center [592, 367] width 1185 height 2197
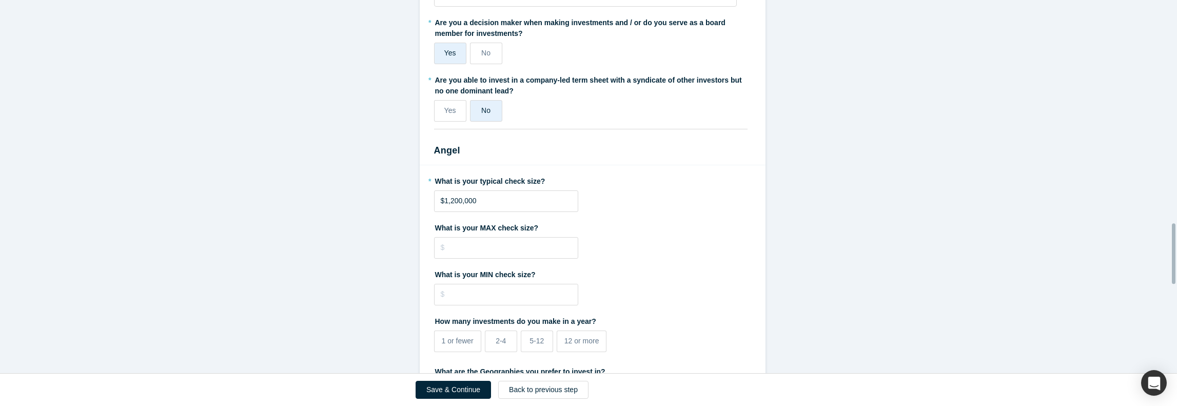
scroll to position [1386, 0]
drag, startPoint x: 473, startPoint y: 198, endPoint x: 441, endPoint y: 197, distance: 32.4
click at [441, 197] on input "$1,200,000" at bounding box center [506, 199] width 144 height 22
type input "$300,000"
type input "$1,000,000"
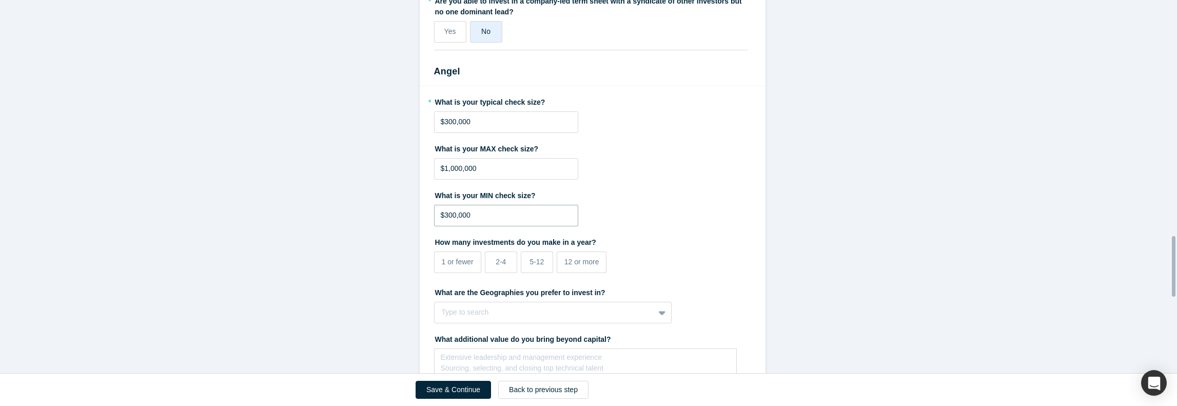
scroll to position [1488, 0]
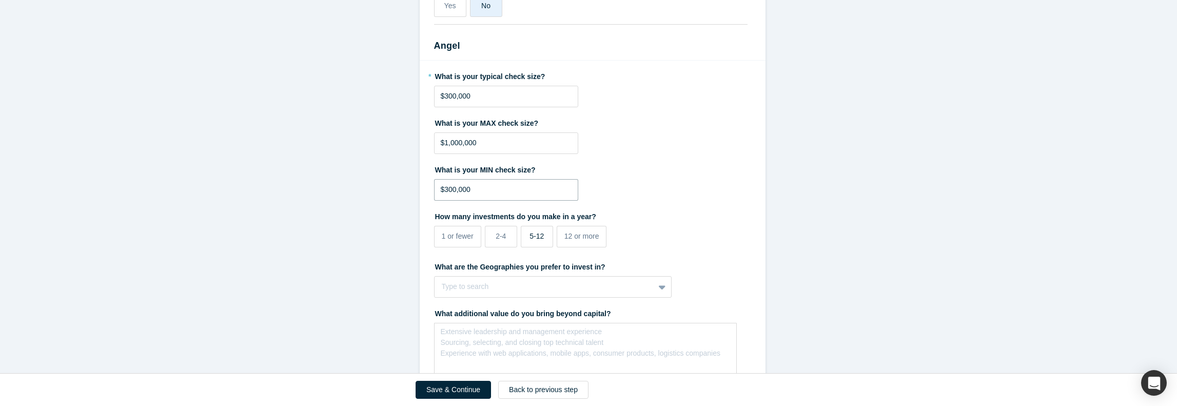
type input "$300,000"
click at [546, 238] on label "5-12" at bounding box center [537, 237] width 32 height 22
click at [0, 0] on input "5-12" at bounding box center [0, 0] width 0 height 0
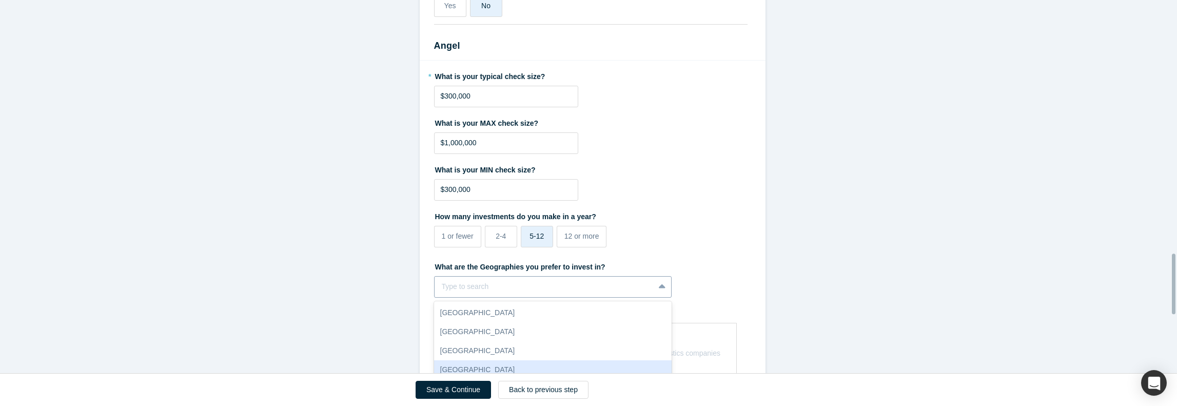
scroll to position [1571, 0]
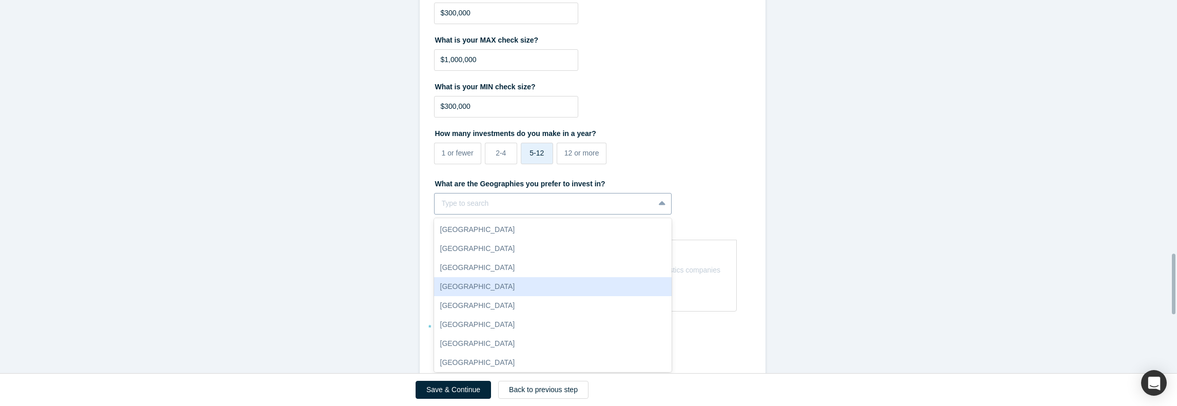
click at [586, 215] on div "10 results available. Use Up and Down to choose options, press Enter to select …" at bounding box center [553, 204] width 238 height 22
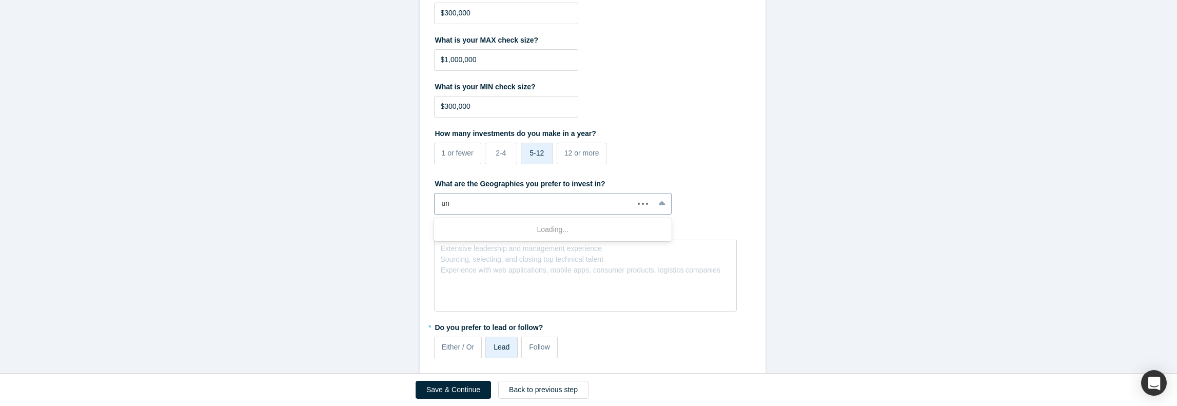
type input "uni"
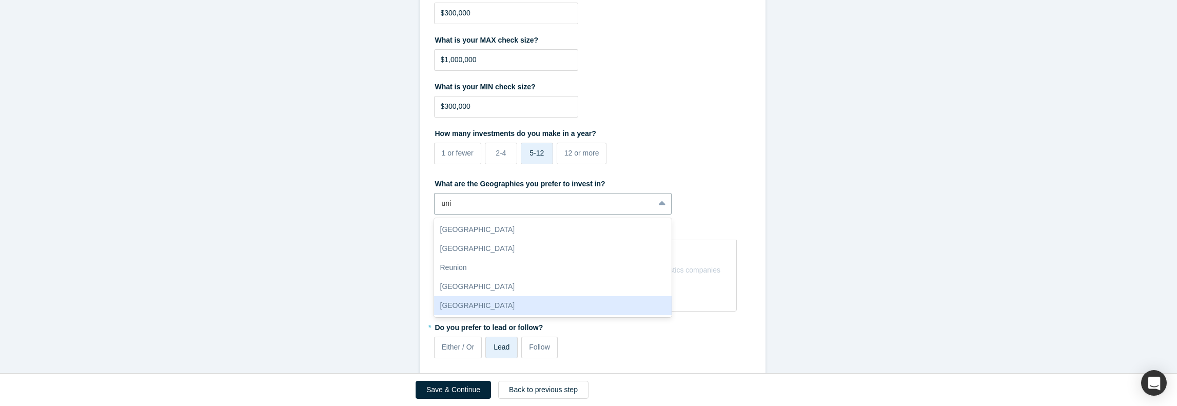
click at [571, 300] on div "[GEOGRAPHIC_DATA]" at bounding box center [553, 305] width 238 height 19
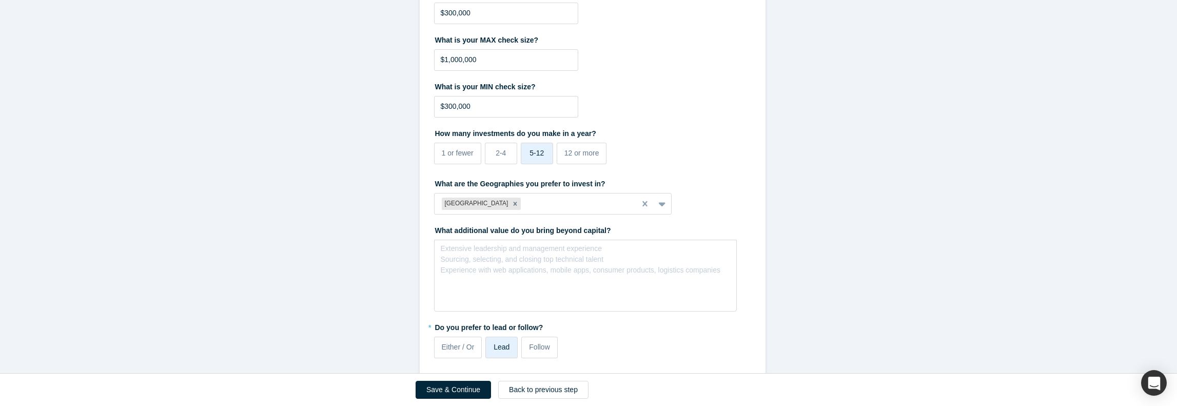
click at [712, 256] on div "rdw-editor" at bounding box center [585, 251] width 289 height 17
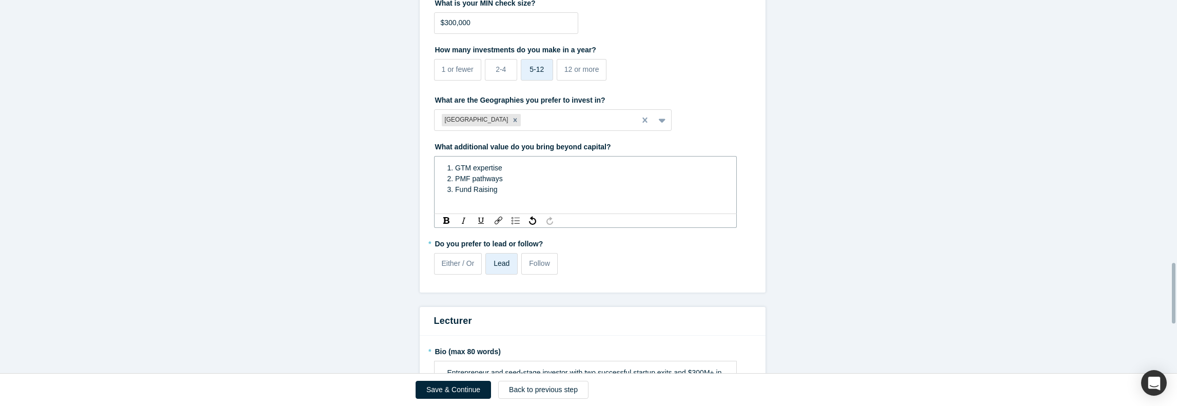
scroll to position [1674, 0]
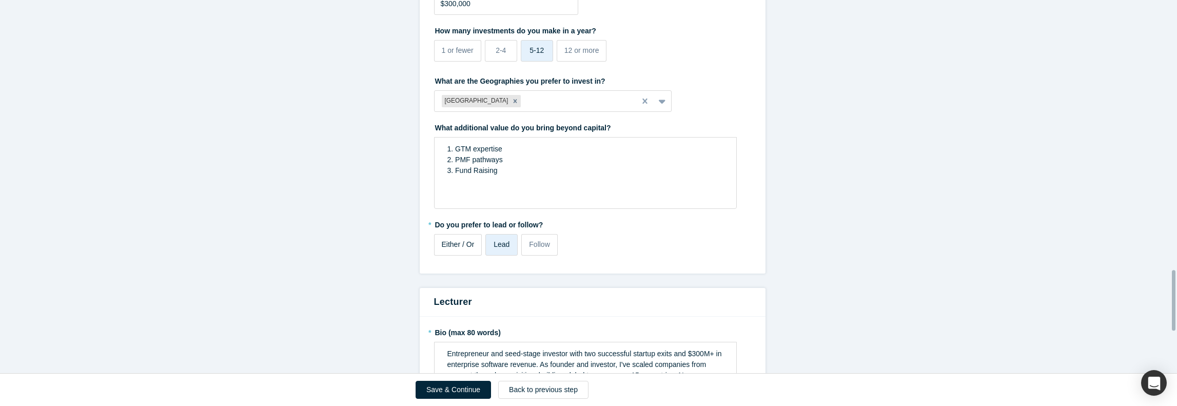
click at [456, 243] on span "Either / Or" at bounding box center [458, 244] width 33 height 8
click at [0, 0] on input "Either / Or" at bounding box center [0, 0] width 0 height 0
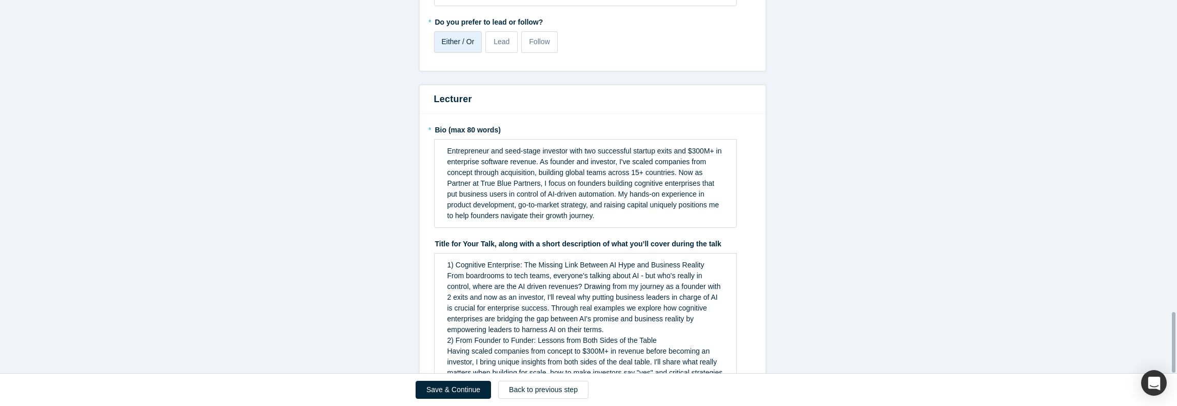
scroll to position [1935, 0]
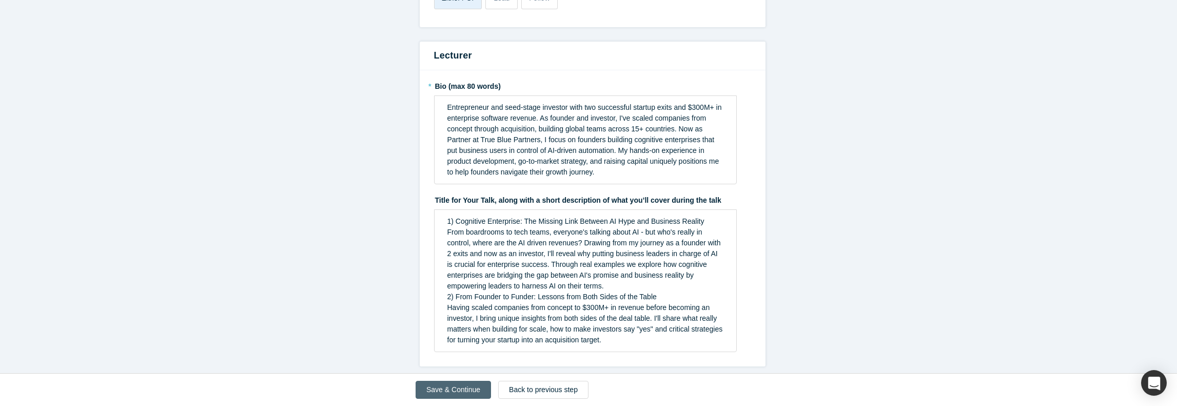
click at [477, 386] on button "Save & Continue" at bounding box center [453, 390] width 75 height 18
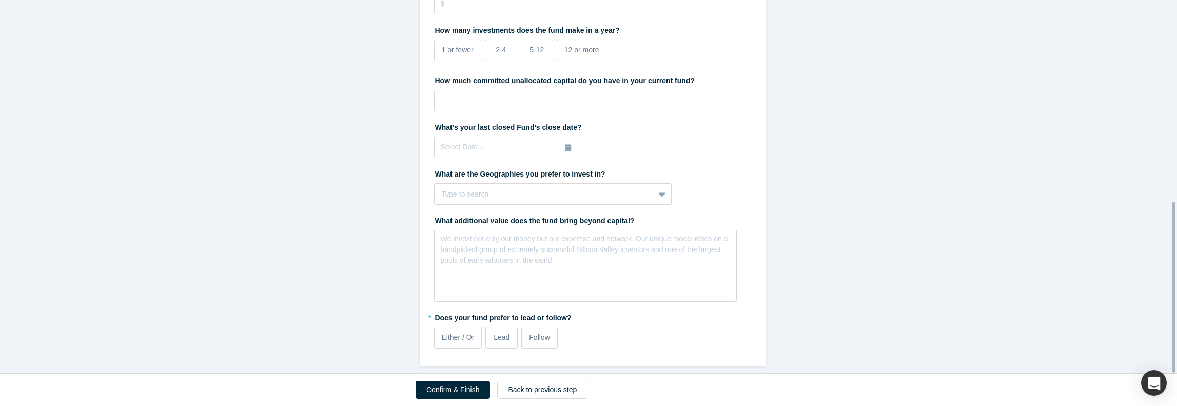
scroll to position [0, 0]
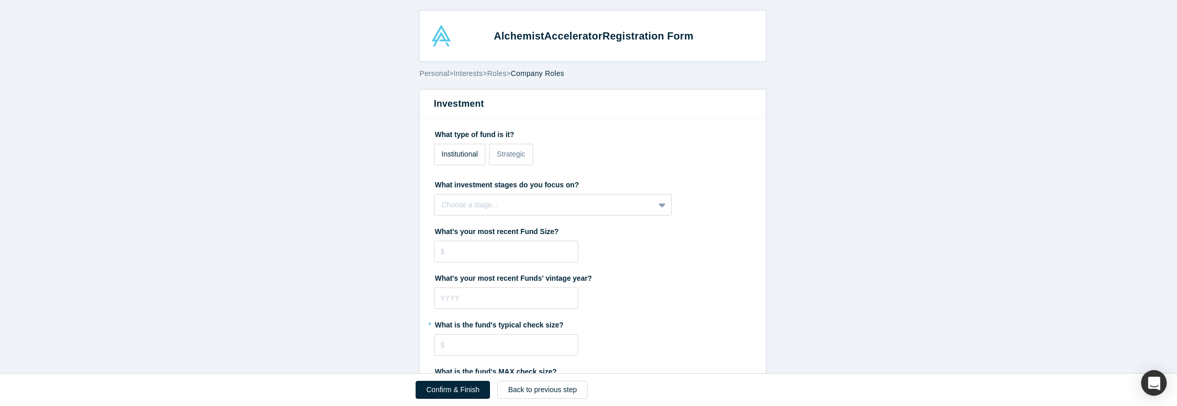
click at [472, 159] on div "Institutional" at bounding box center [460, 154] width 36 height 11
click at [0, 0] on input "Institutional" at bounding box center [0, 0] width 0 height 0
click at [486, 206] on div at bounding box center [545, 205] width 206 height 13
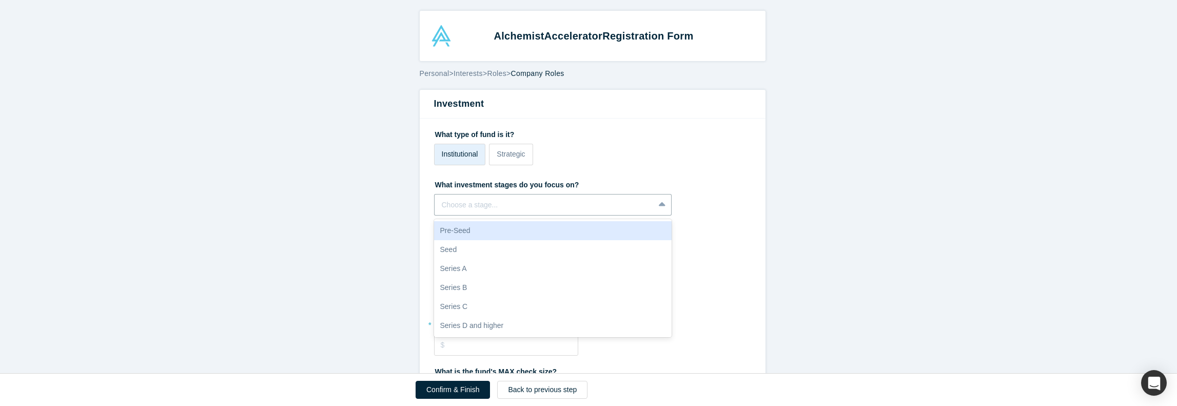
click at [476, 235] on div "Pre-Seed" at bounding box center [553, 230] width 238 height 19
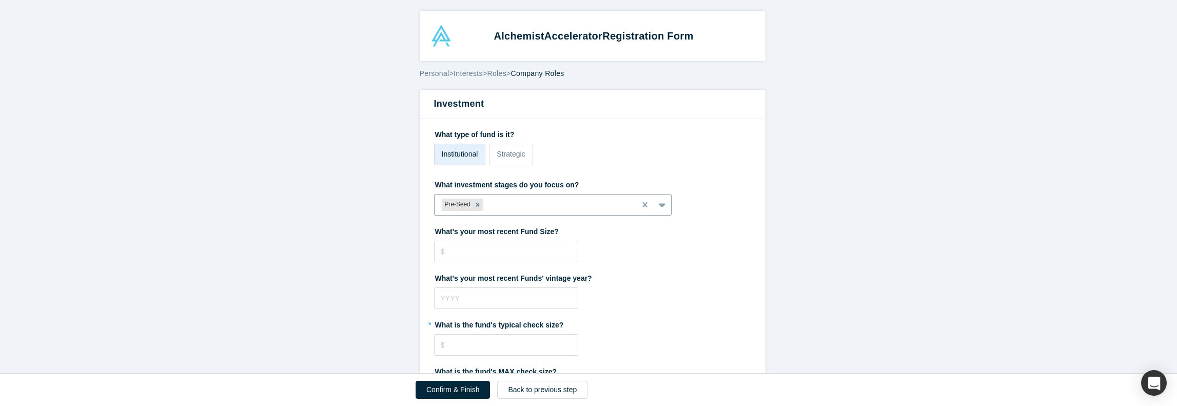
click at [499, 206] on div at bounding box center [556, 205] width 143 height 13
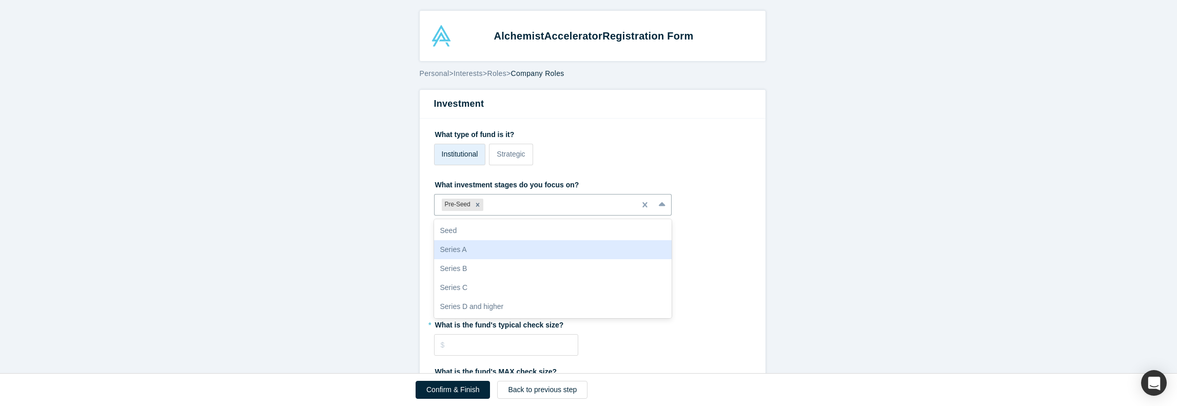
click at [487, 246] on div "Series A" at bounding box center [553, 249] width 238 height 19
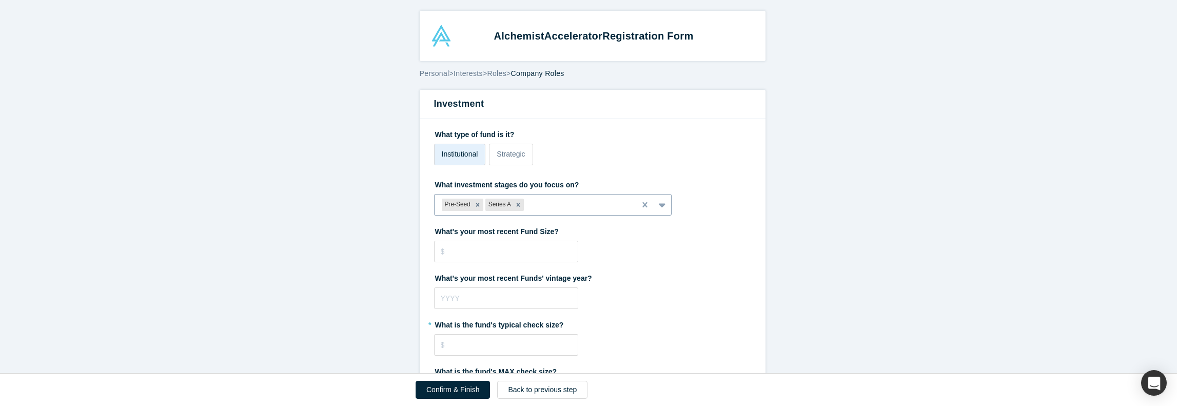
click at [537, 211] on div at bounding box center [577, 205] width 103 height 13
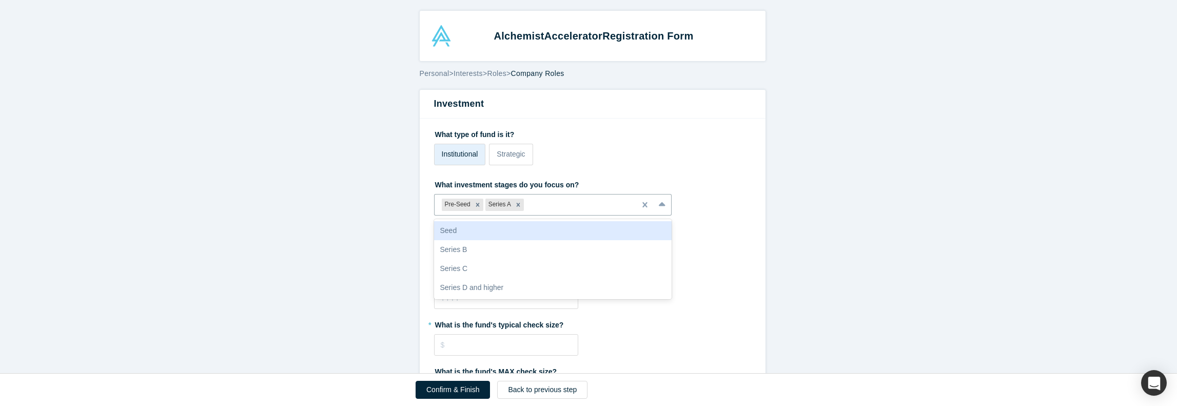
click at [508, 231] on div "Seed" at bounding box center [553, 230] width 238 height 19
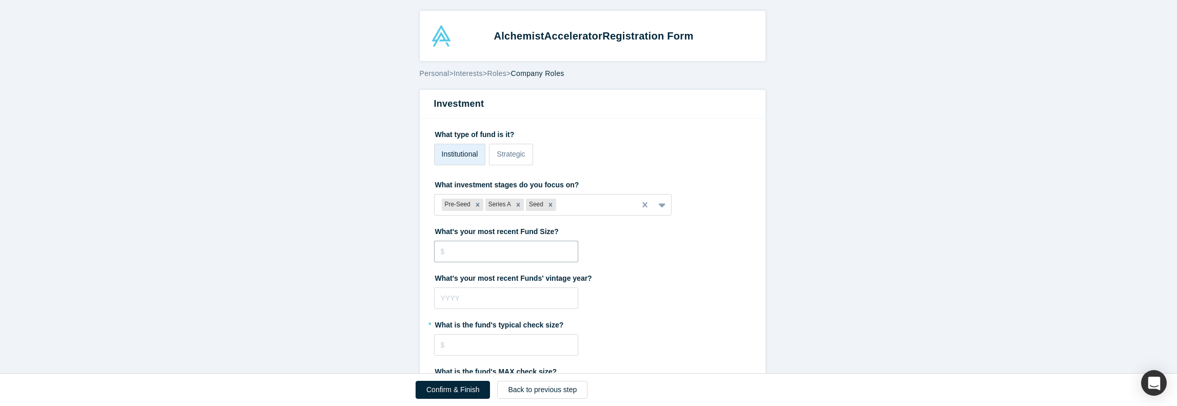
click at [501, 250] on input "tel" at bounding box center [506, 252] width 144 height 22
type input "$25,000,000"
click at [630, 284] on div "What's your most recent Funds' vintage year?" at bounding box center [592, 289] width 317 height 40
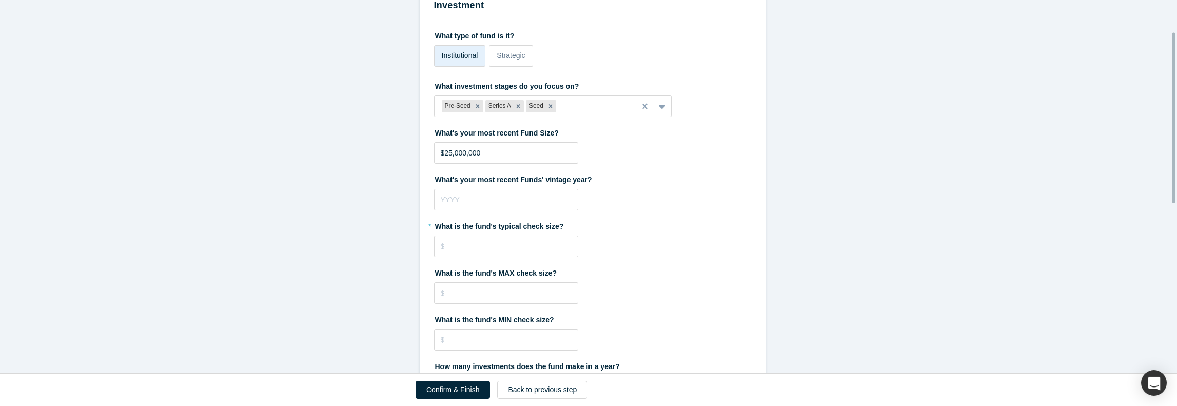
scroll to position [154, 0]
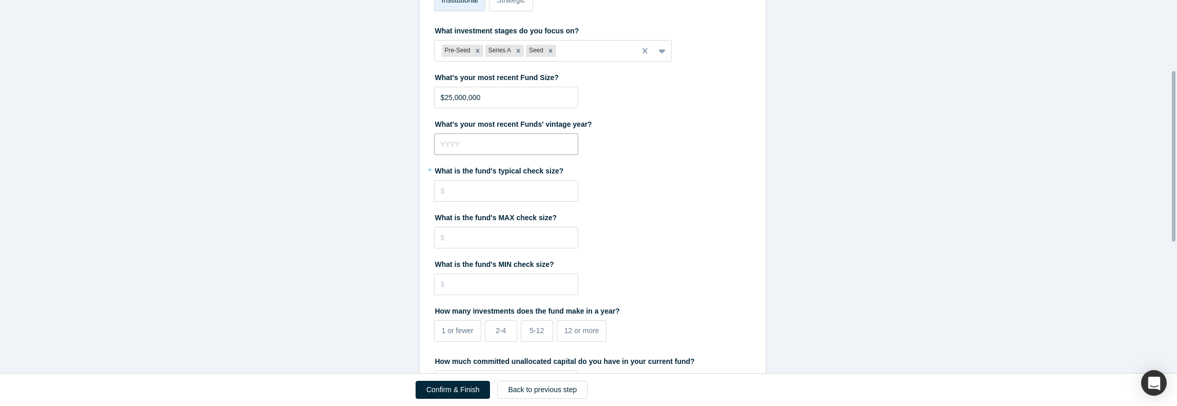
click at [525, 145] on input "tel" at bounding box center [506, 144] width 144 height 22
type input "2025"
click at [517, 185] on input "tel" at bounding box center [506, 191] width 144 height 22
type input "$300,000"
type input "$500,000"
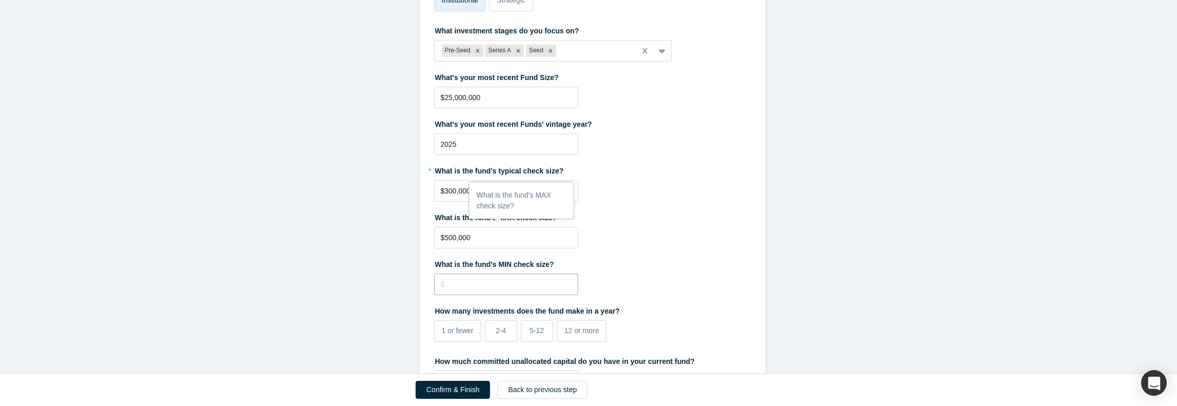
click at [527, 277] on input "tel" at bounding box center [506, 285] width 144 height 22
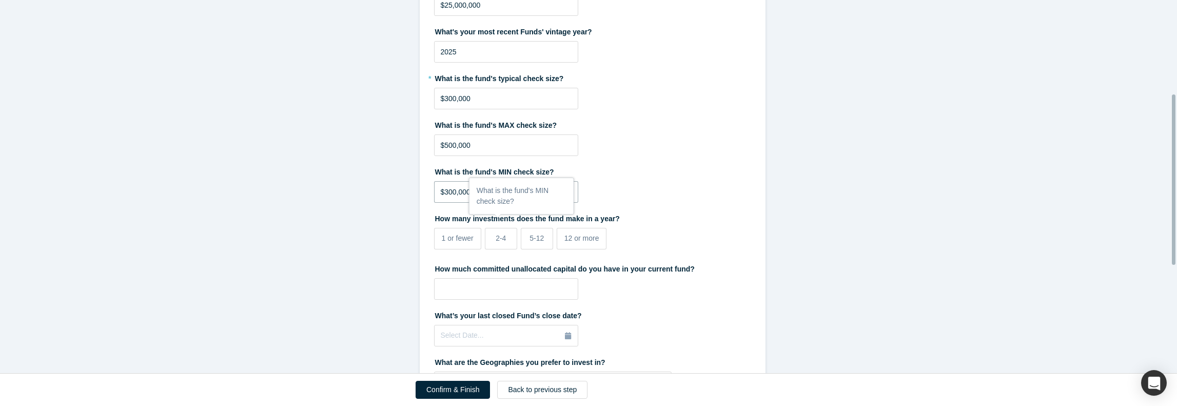
scroll to position [411, 0]
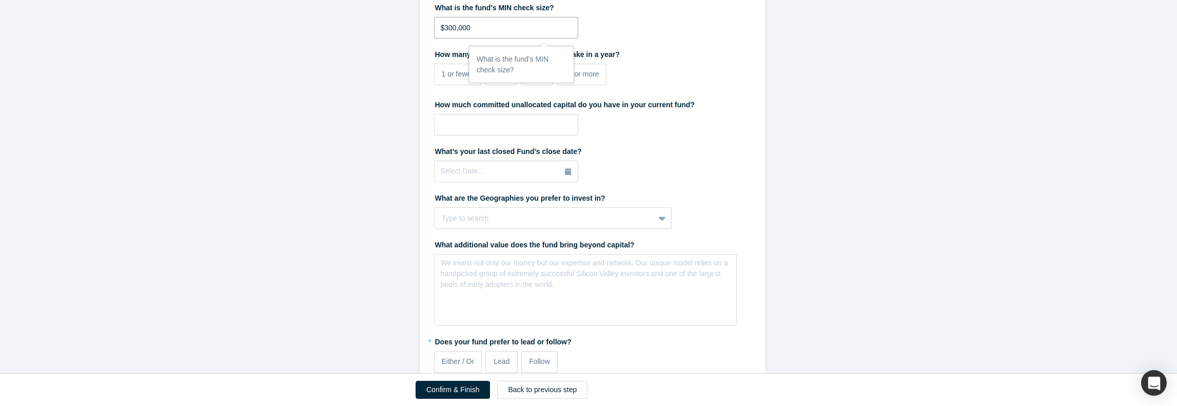
type input "$300,000"
click at [665, 190] on label "What are the Geographies you prefer to invest in?" at bounding box center [592, 196] width 317 height 14
click at [537, 79] on div "5-12" at bounding box center [537, 74] width 14 height 11
click at [0, 0] on input "5-12" at bounding box center [0, 0] width 0 height 0
click at [527, 129] on input "tel" at bounding box center [506, 125] width 144 height 22
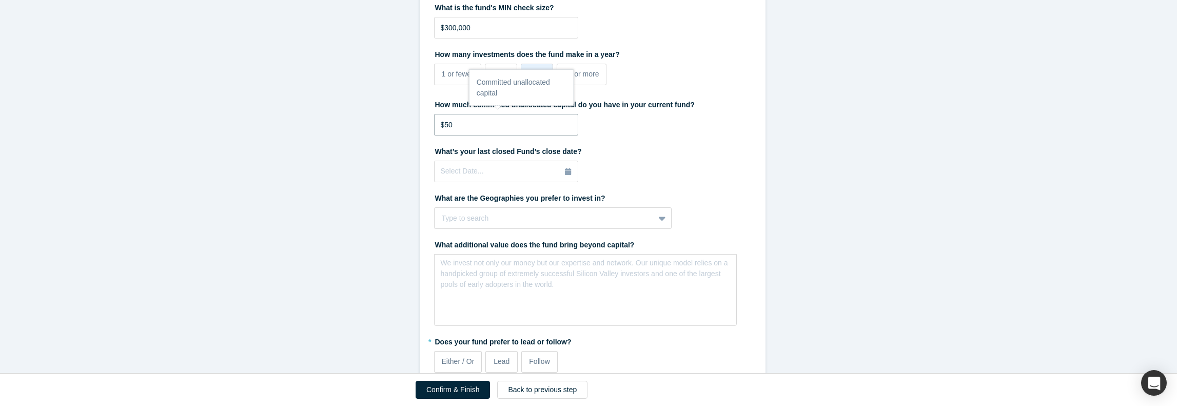
type input "$5"
click at [608, 145] on label "What’s your last closed Fund’s close date?" at bounding box center [592, 150] width 317 height 14
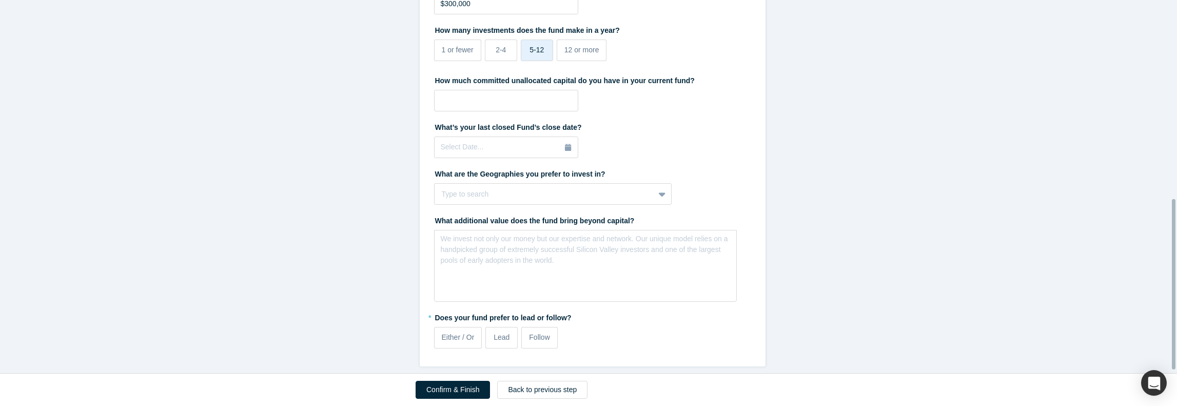
scroll to position [441, 0]
click at [449, 335] on div "Either / Or" at bounding box center [458, 337] width 33 height 11
click at [0, 0] on input "Either / Or" at bounding box center [0, 0] width 0 height 0
click at [459, 396] on button "Confirm & Finish" at bounding box center [453, 390] width 74 height 18
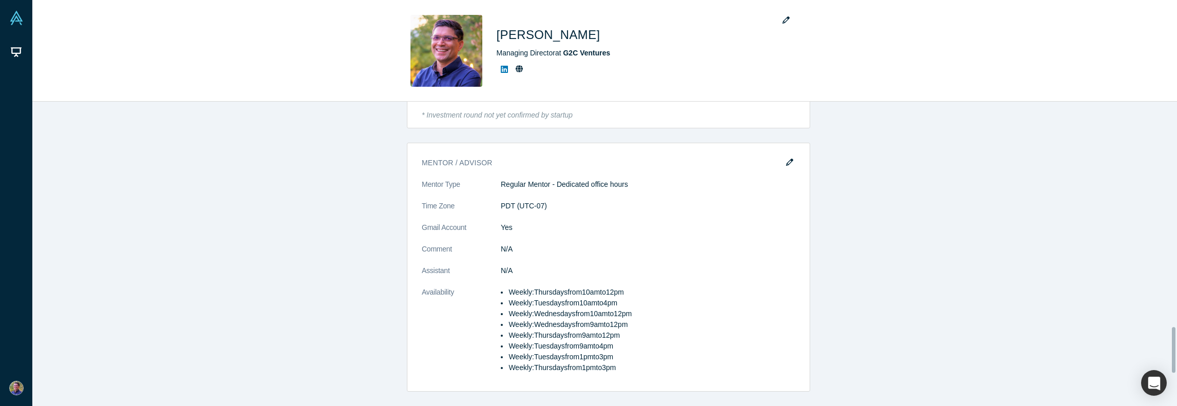
scroll to position [1427, 0]
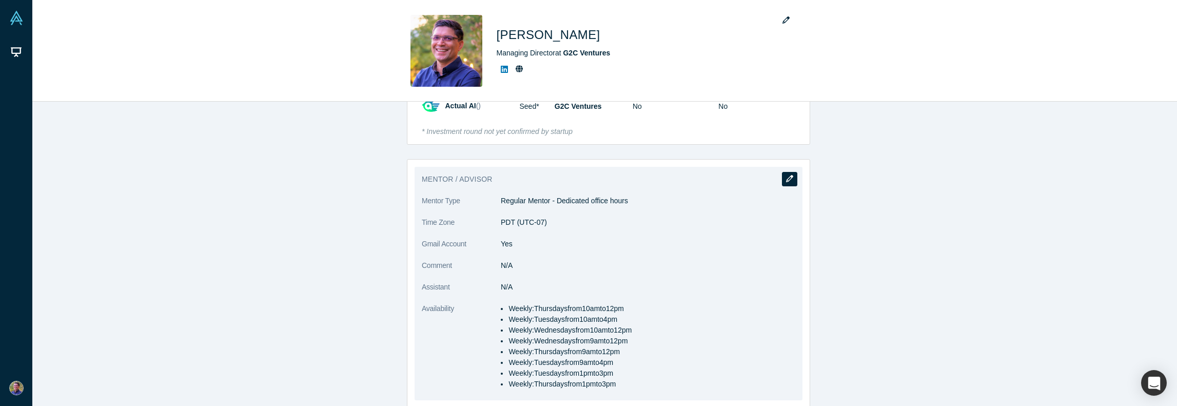
click at [790, 177] on button "button" at bounding box center [789, 179] width 15 height 14
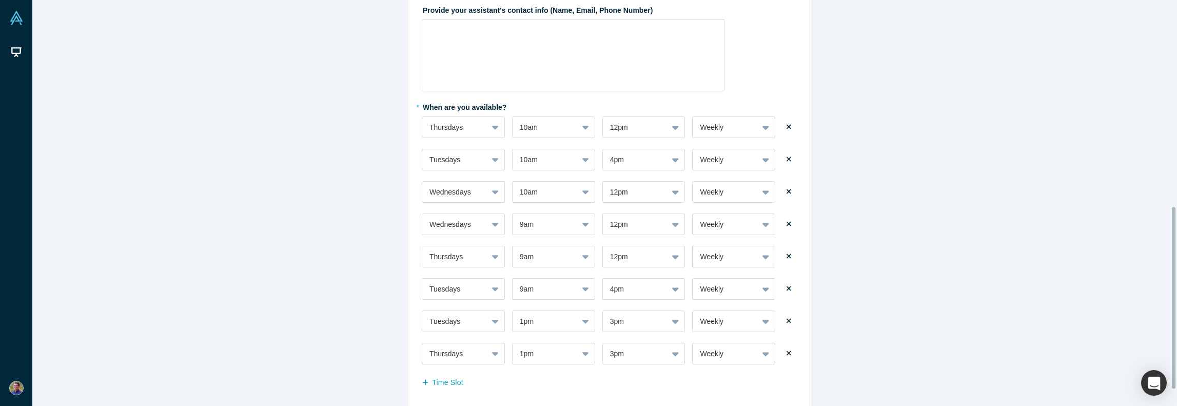
scroll to position [462, 0]
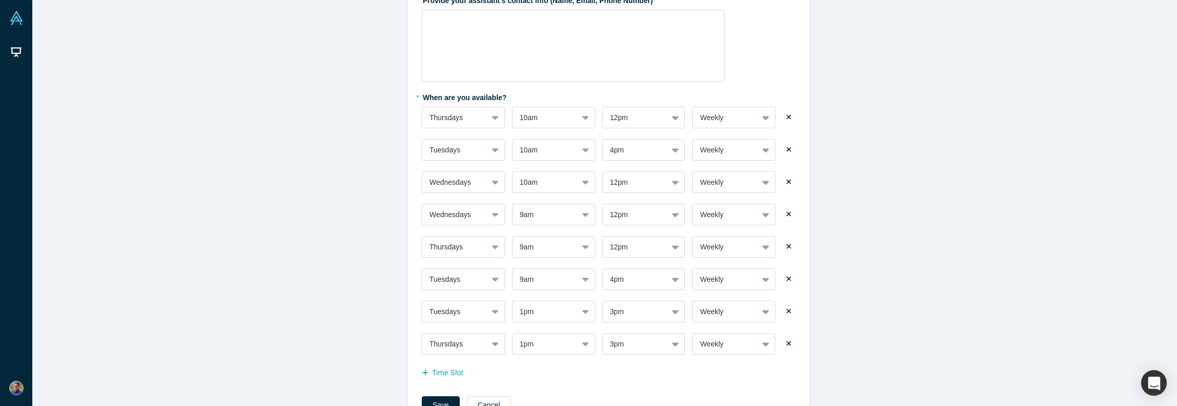
click at [787, 150] on icon at bounding box center [789, 149] width 5 height 5
click at [0, 0] on input "checkbox" at bounding box center [0, 0] width 0 height 0
click at [787, 114] on icon at bounding box center [789, 116] width 5 height 7
click at [0, 0] on input "checkbox" at bounding box center [0, 0] width 0 height 0
click at [787, 215] on icon at bounding box center [789, 214] width 5 height 5
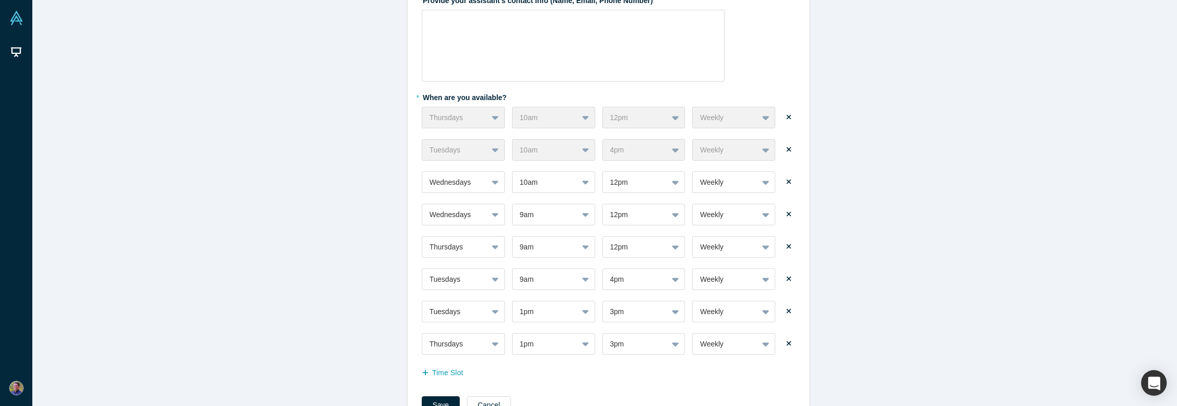
click at [0, 0] on input "checkbox" at bounding box center [0, 0] width 0 height 0
click at [785, 251] on label at bounding box center [789, 247] width 13 height 14
click at [0, 0] on input "checkbox" at bounding box center [0, 0] width 0 height 0
click at [787, 280] on icon at bounding box center [789, 279] width 5 height 5
click at [0, 0] on input "checkbox" at bounding box center [0, 0] width 0 height 0
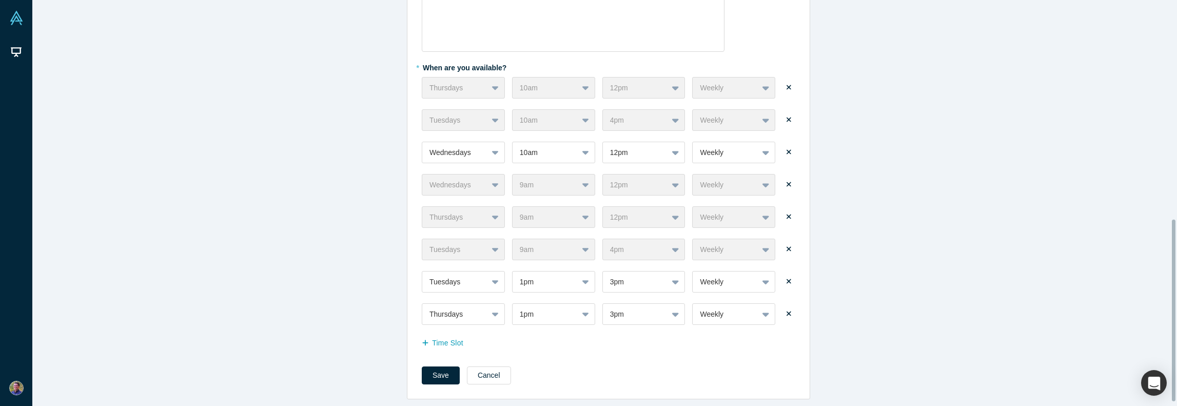
scroll to position [498, 0]
click at [431, 372] on button "Save" at bounding box center [441, 375] width 38 height 18
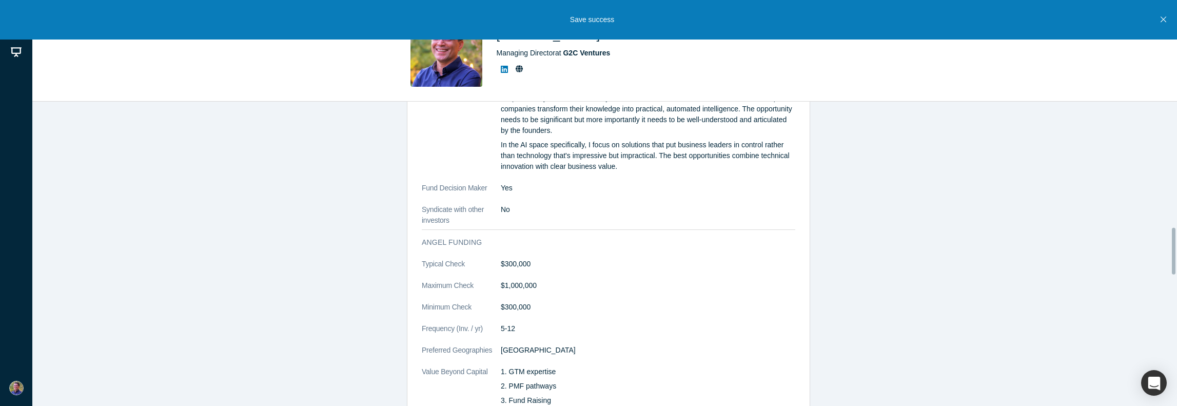
scroll to position [821, 0]
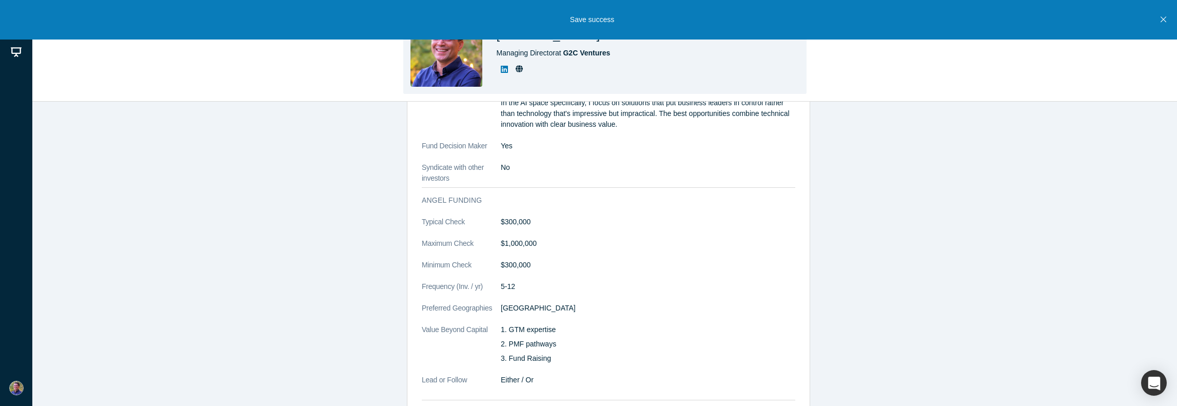
click at [521, 71] on icon at bounding box center [519, 68] width 7 height 7
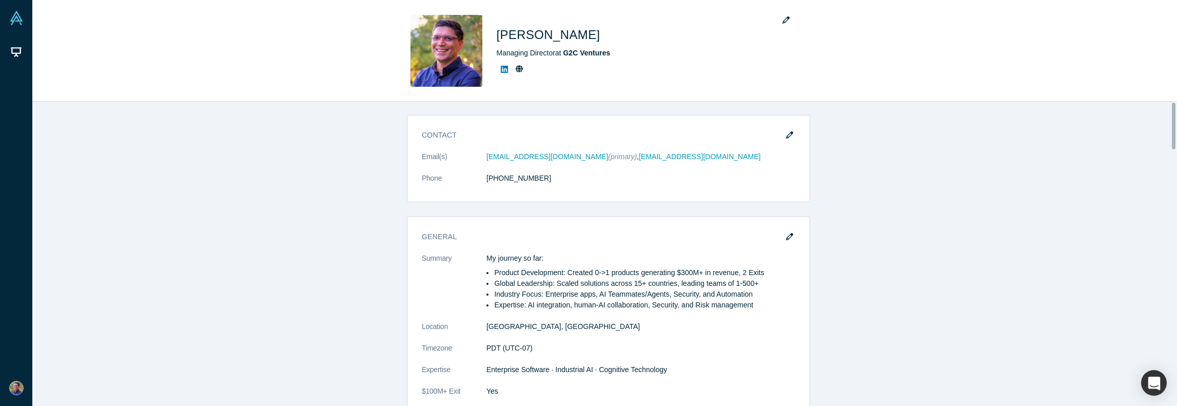
scroll to position [0, 0]
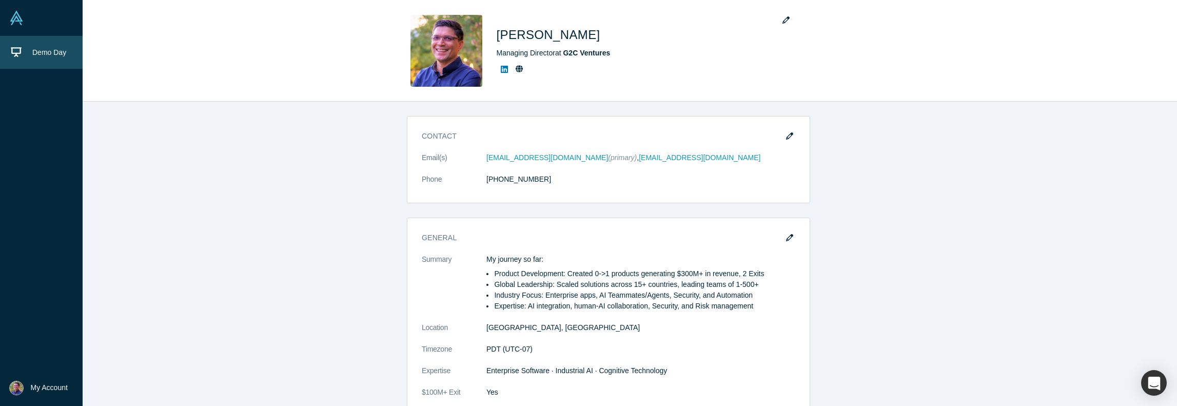
click at [21, 57] on icon at bounding box center [16, 52] width 11 height 11
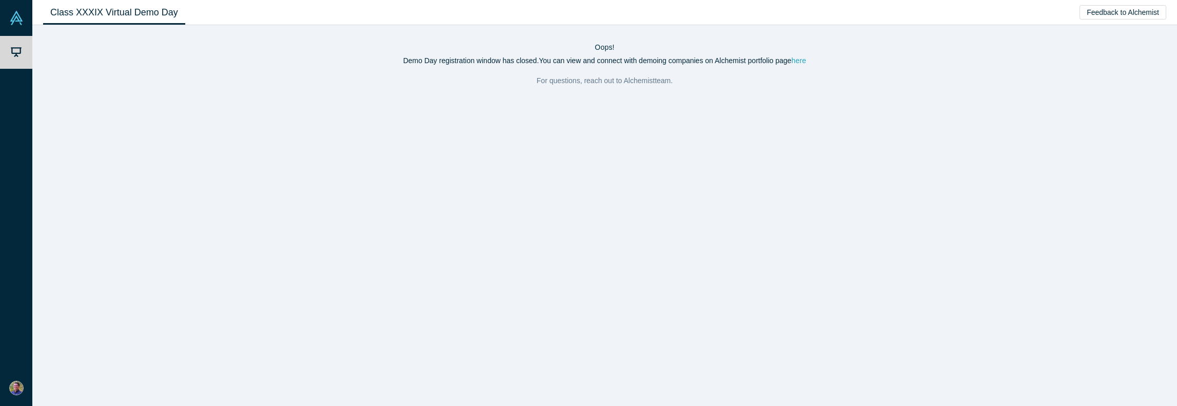
click at [800, 60] on link "here" at bounding box center [798, 60] width 15 height 8
